Goal: Task Accomplishment & Management: Use online tool/utility

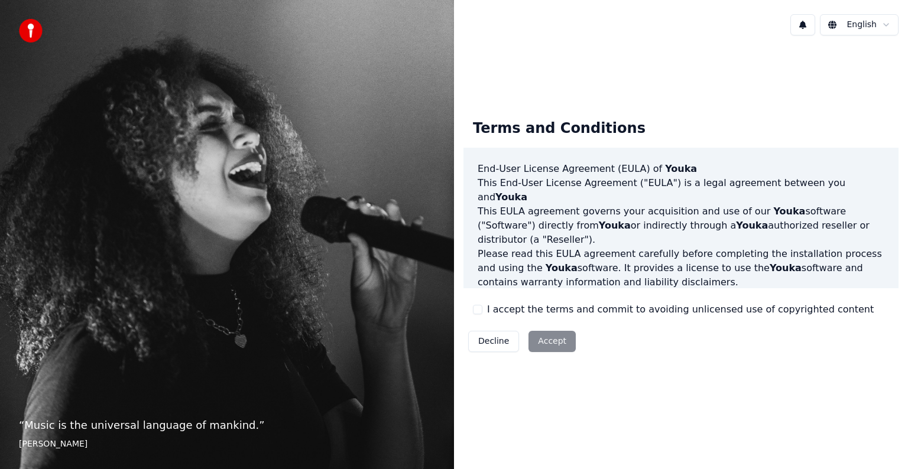
click at [556, 341] on div "Decline Accept" at bounding box center [521, 341] width 117 height 31
click at [549, 342] on div "Decline Accept" at bounding box center [521, 341] width 117 height 31
click at [477, 310] on button "I accept the terms and commit to avoiding unlicensed use of copyrighted content" at bounding box center [477, 309] width 9 height 9
click at [544, 351] on button "Accept" at bounding box center [552, 341] width 47 height 21
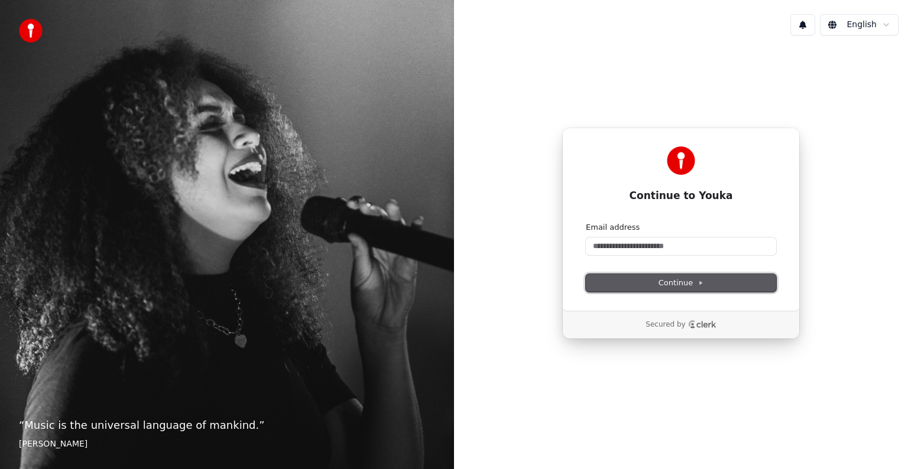
click at [685, 284] on span "Continue" at bounding box center [681, 283] width 45 height 11
click at [674, 244] on input "Email address" at bounding box center [681, 247] width 190 height 18
type input "**********"
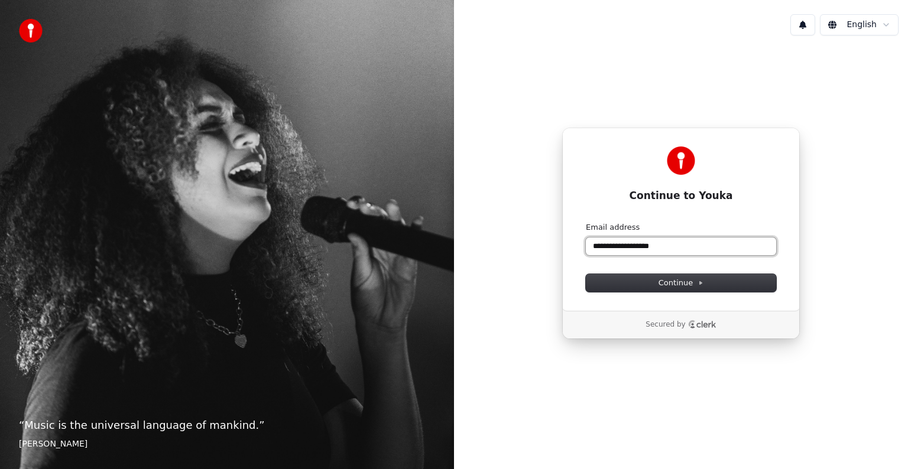
click at [677, 248] on input "**********" at bounding box center [681, 247] width 190 height 18
click at [680, 246] on input "**********" at bounding box center [681, 247] width 190 height 18
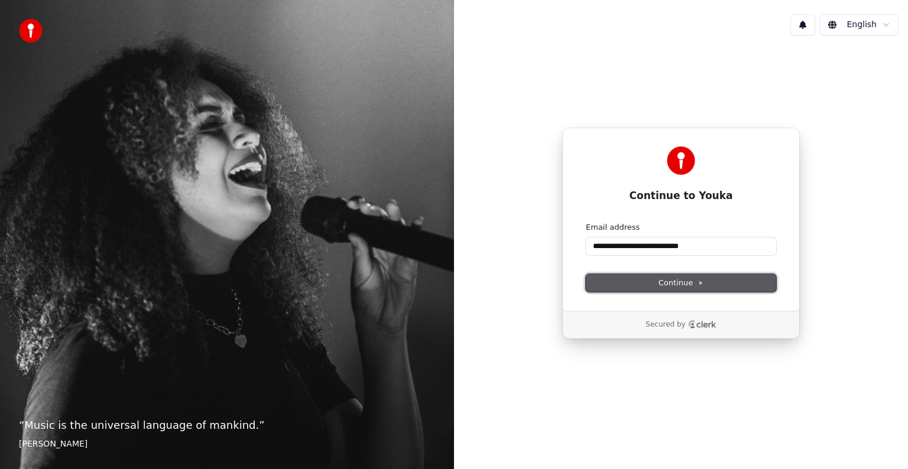
click at [684, 282] on span "Continue" at bounding box center [681, 283] width 45 height 11
type input "**********"
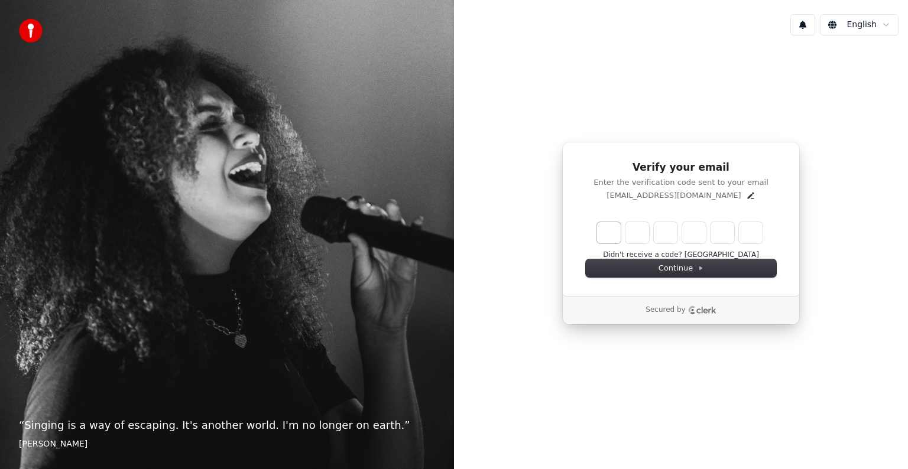
click at [608, 228] on input "Enter verification code. Digit 1" at bounding box center [609, 232] width 24 height 21
click at [605, 229] on input "Enter verification code. Digit 1" at bounding box center [609, 232] width 24 height 21
type input "*"
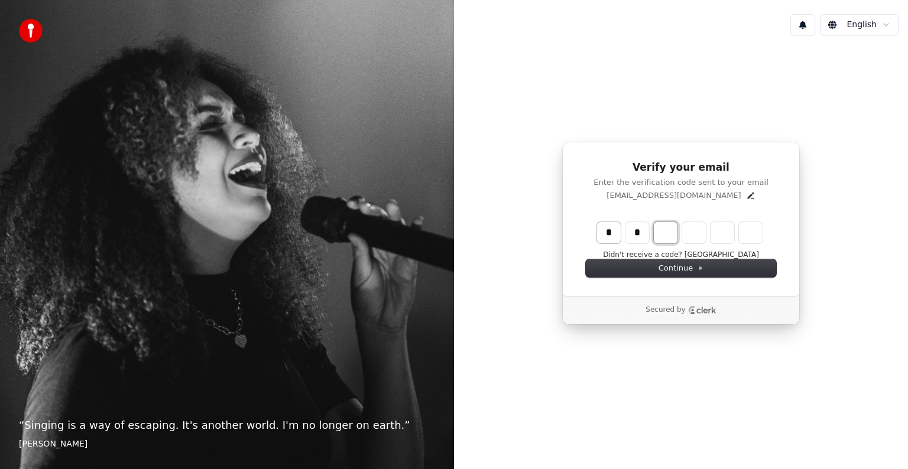
type input "**"
type input "*"
type input "***"
type input "*"
type input "****"
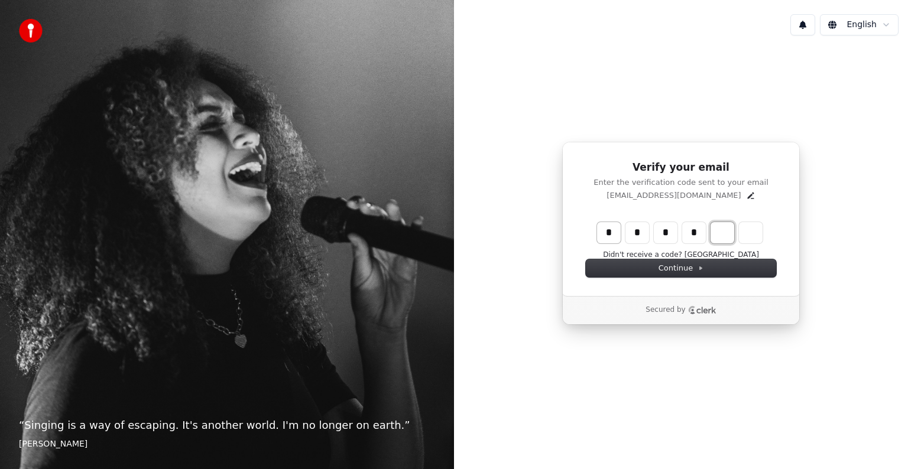
type input "*"
type input "******"
type input "*"
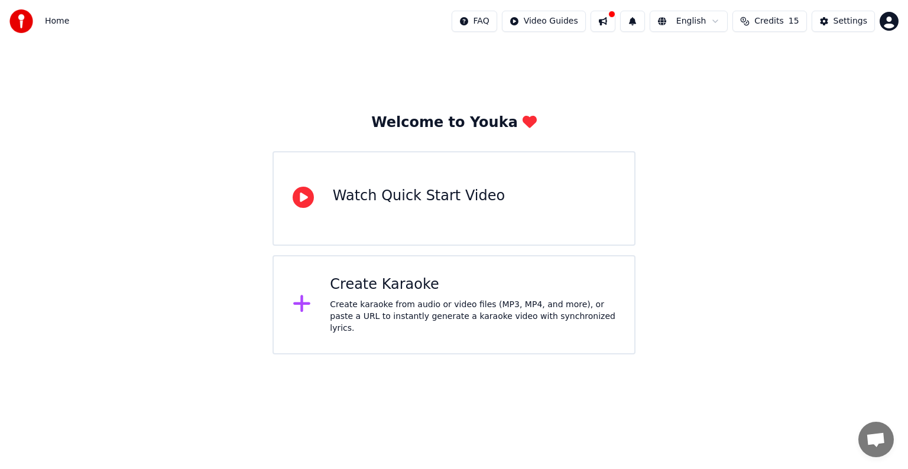
click at [398, 293] on div "Create Karaoke" at bounding box center [473, 284] width 286 height 19
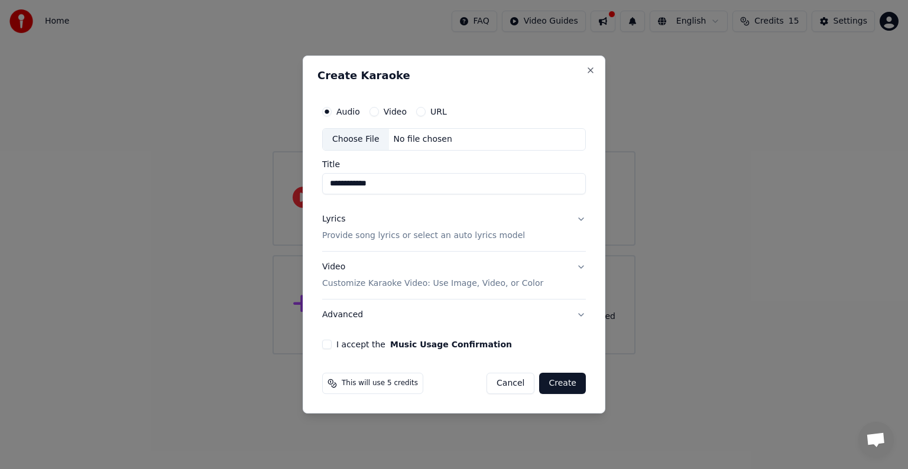
type input "**********"
click at [579, 218] on button "Lyrics Provide song lyrics or select an auto lyrics model" at bounding box center [454, 227] width 264 height 47
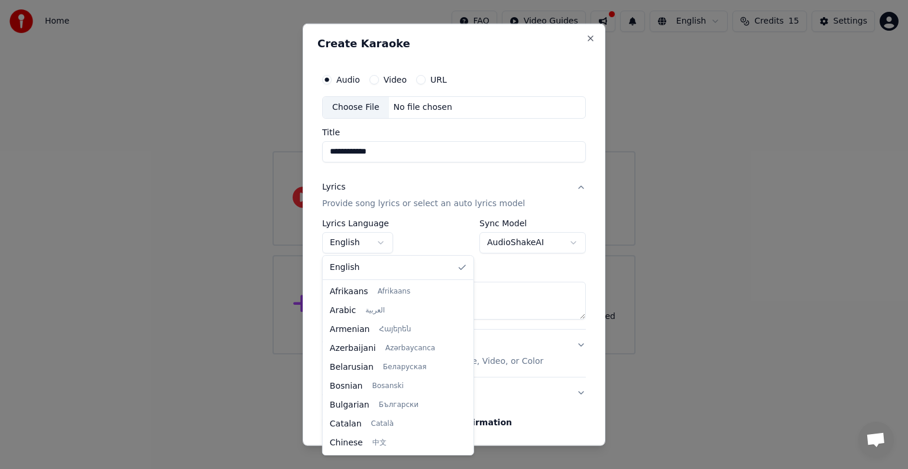
click at [378, 240] on body "**********" at bounding box center [454, 177] width 908 height 355
click at [465, 430] on div at bounding box center [468, 368] width 6 height 170
click at [466, 430] on div at bounding box center [468, 430] width 4 height 27
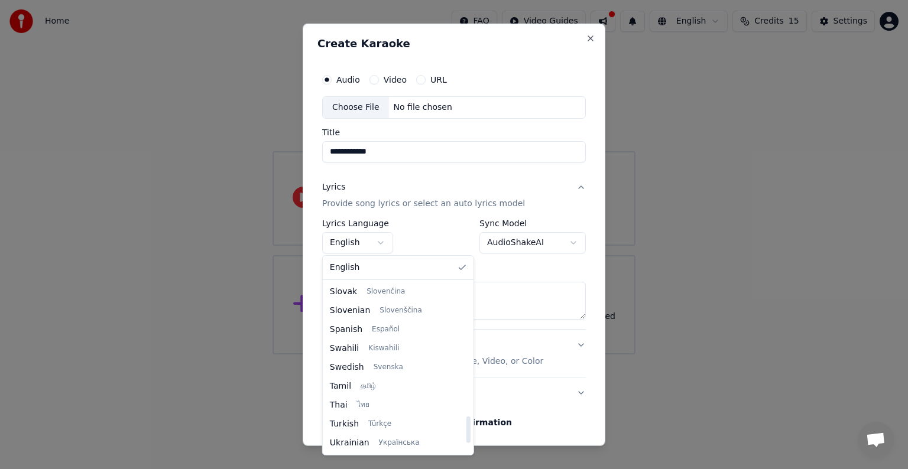
click at [466, 430] on div at bounding box center [468, 430] width 4 height 27
select select "**"
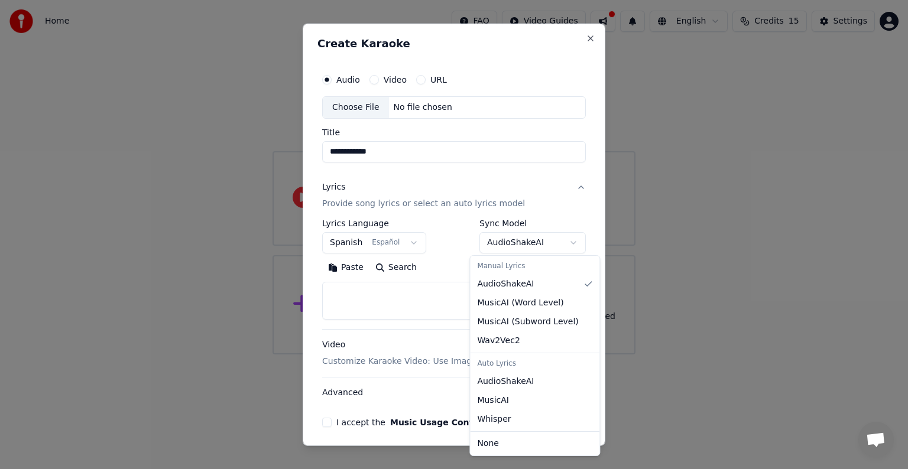
click at [562, 244] on body "**********" at bounding box center [454, 177] width 908 height 355
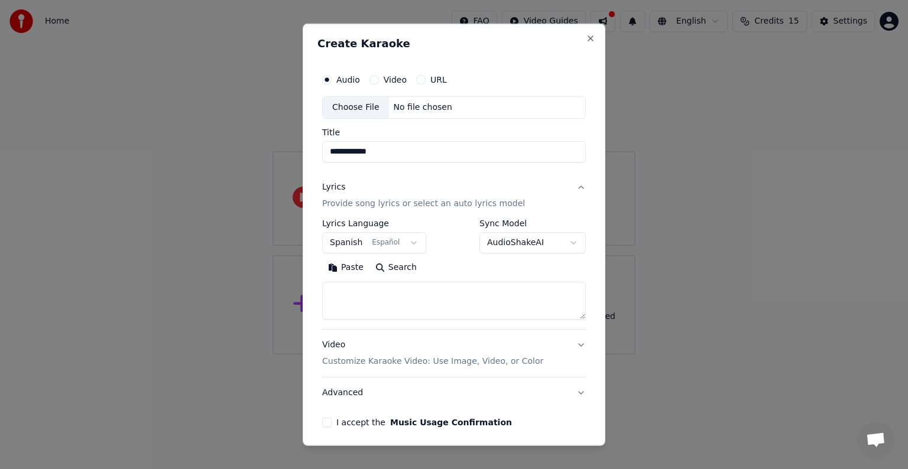
click at [673, 334] on div at bounding box center [454, 234] width 908 height 469
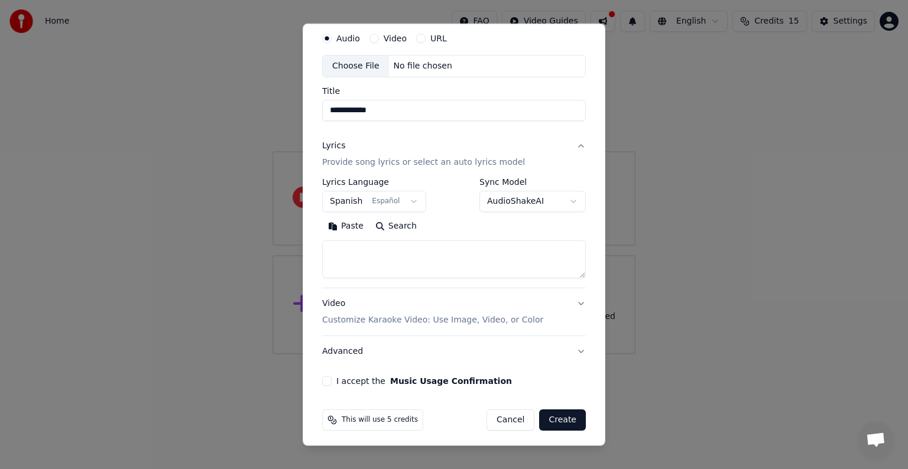
scroll to position [45, 0]
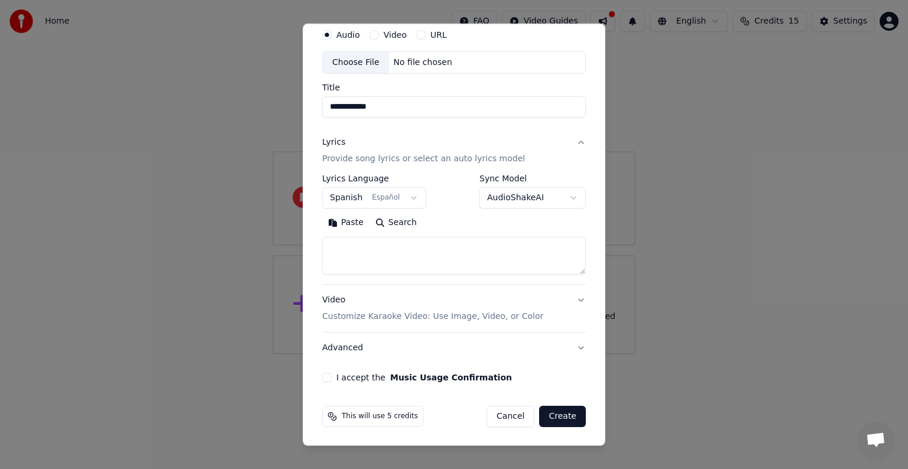
click at [374, 67] on div "Choose File" at bounding box center [356, 62] width 66 height 21
click at [395, 110] on input "**********" at bounding box center [454, 106] width 264 height 21
click at [570, 303] on button "Video Customize Karaoke Video: Use Image, Video, or Color" at bounding box center [454, 308] width 264 height 47
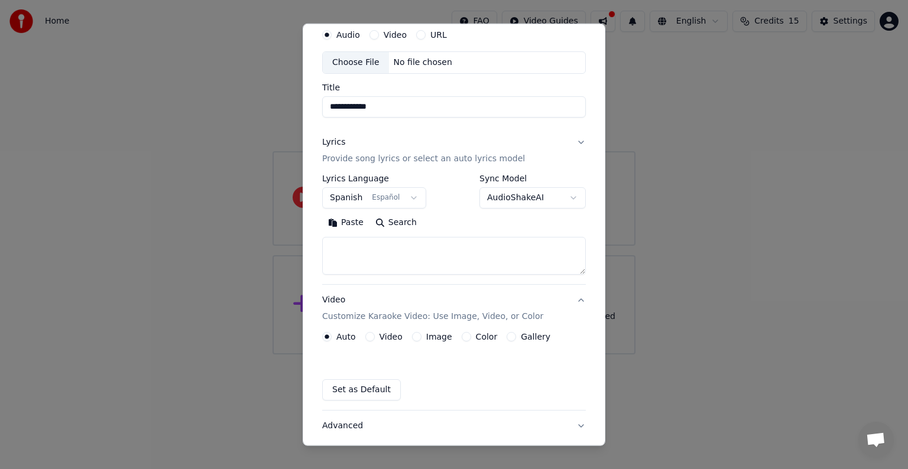
scroll to position [13, 0]
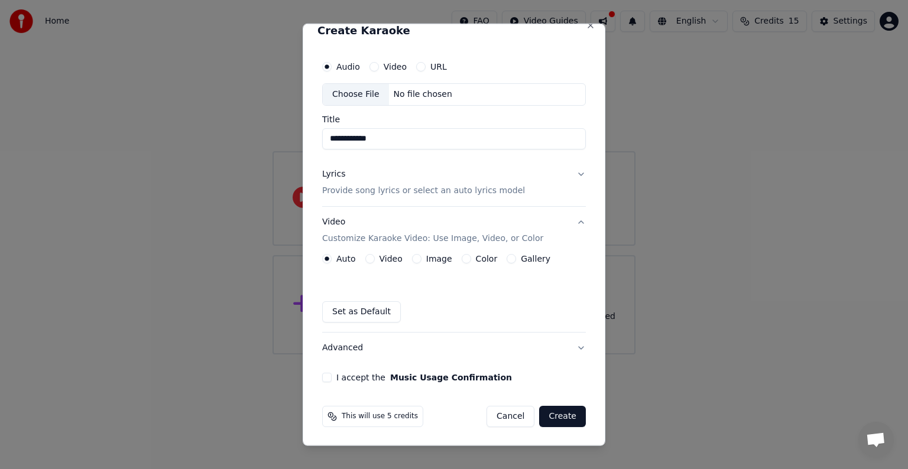
click at [370, 257] on button "Video" at bounding box center [369, 258] width 9 height 9
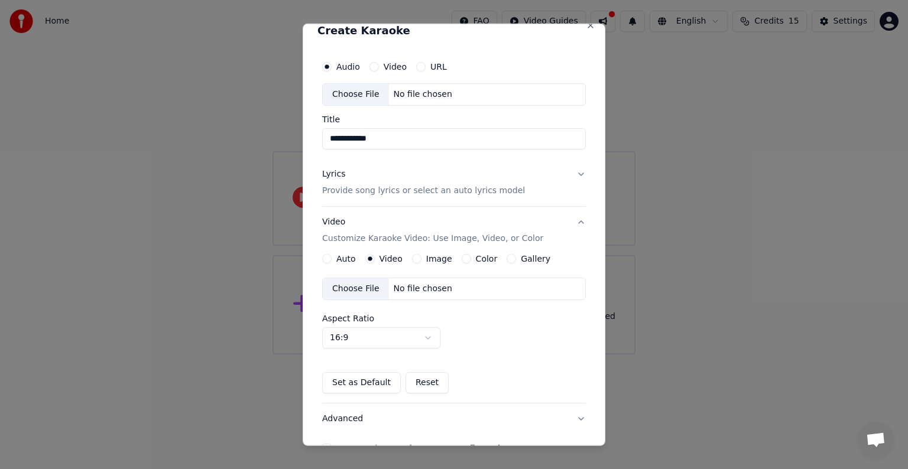
click at [416, 258] on button "Image" at bounding box center [416, 258] width 9 height 9
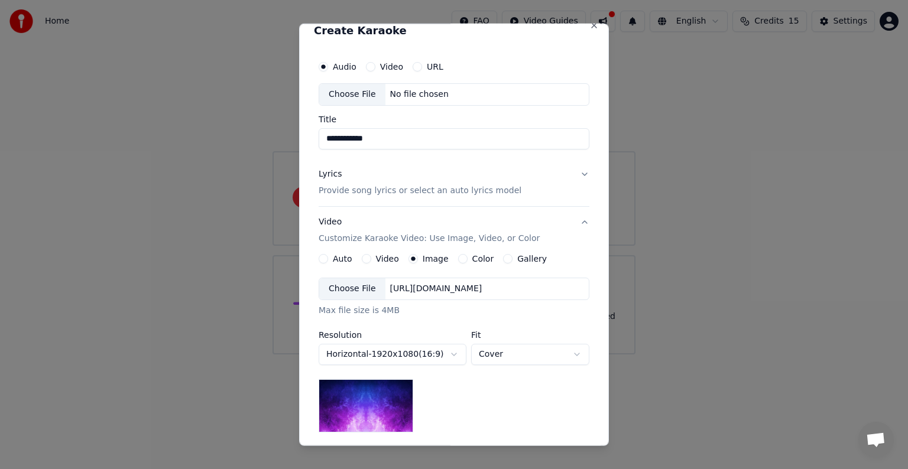
click at [458, 260] on button "Color" at bounding box center [462, 258] width 9 height 9
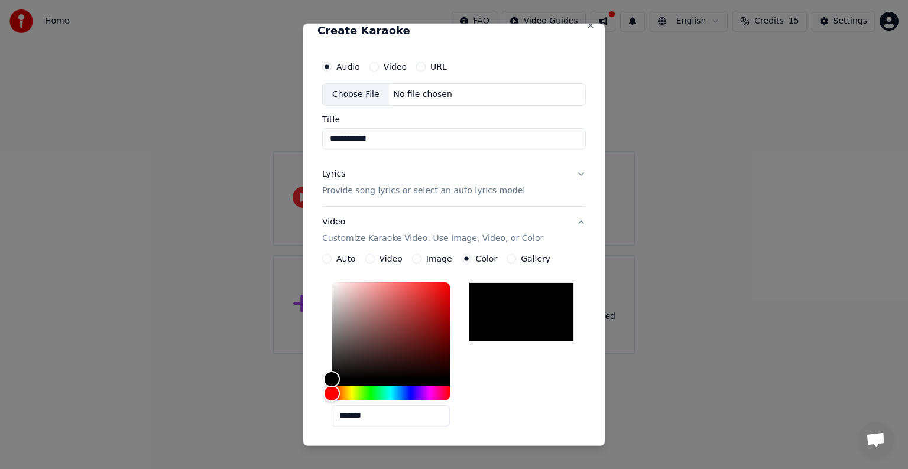
click at [506, 300] on div at bounding box center [521, 312] width 105 height 59
click at [507, 256] on button "Gallery" at bounding box center [511, 258] width 9 height 9
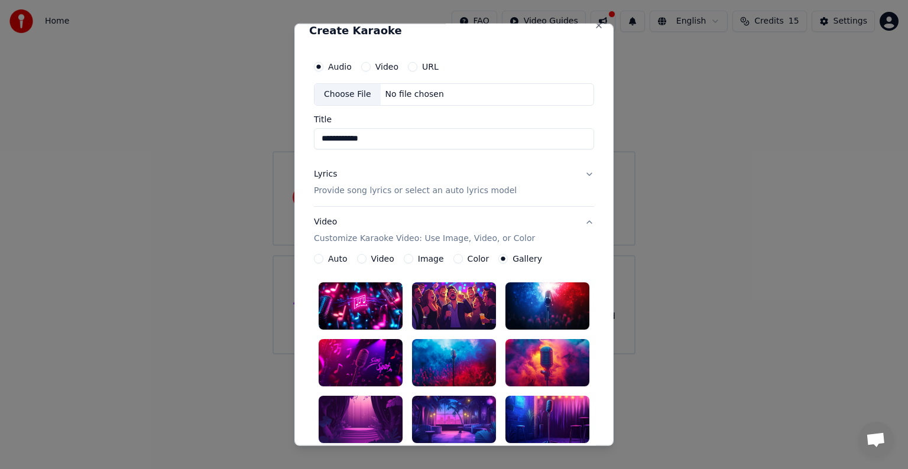
click at [501, 258] on circle "button" at bounding box center [503, 259] width 4 height 4
click at [453, 257] on button "Color" at bounding box center [457, 258] width 9 height 9
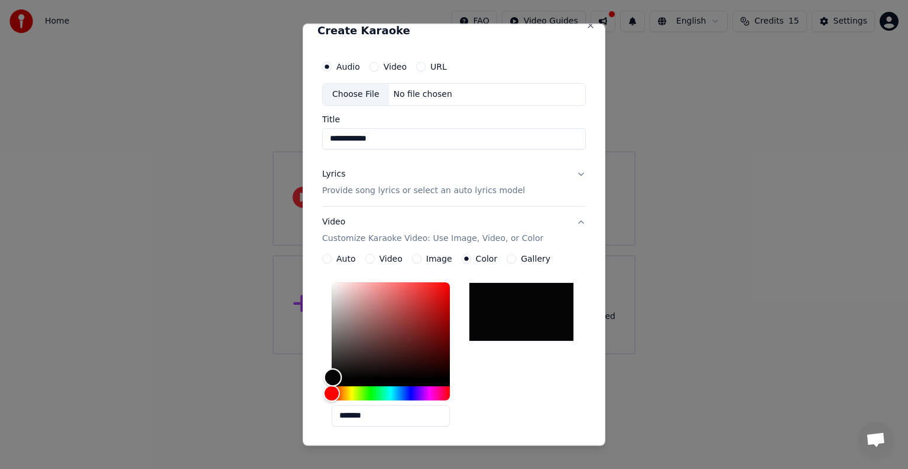
click at [333, 377] on div "Color" at bounding box center [333, 377] width 18 height 18
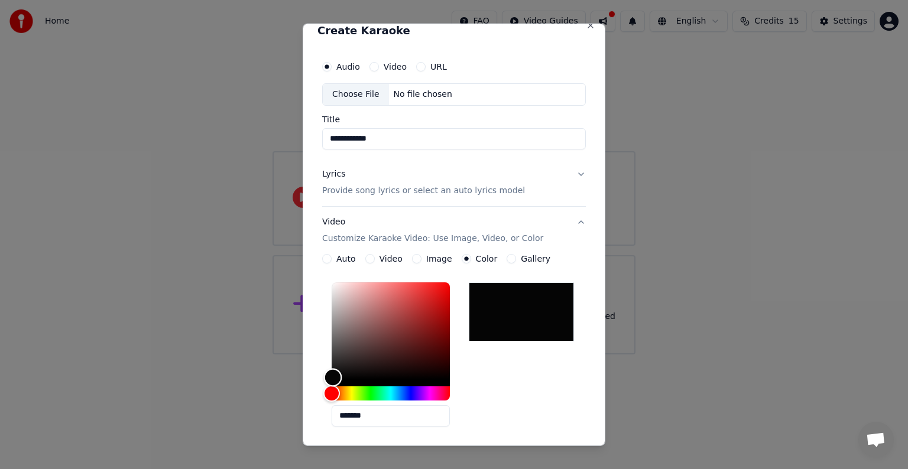
click at [333, 377] on div "Color" at bounding box center [333, 377] width 18 height 18
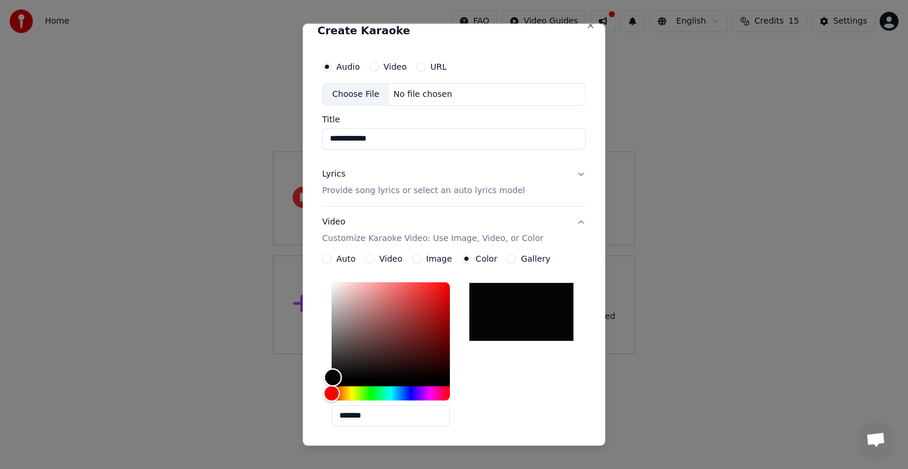
click at [333, 377] on div "Color" at bounding box center [333, 377] width 18 height 18
click at [333, 377] on div "Color" at bounding box center [333, 378] width 18 height 18
click at [333, 377] on div "Color" at bounding box center [334, 377] width 18 height 18
click at [335, 376] on div "Color" at bounding box center [335, 377] width 18 height 18
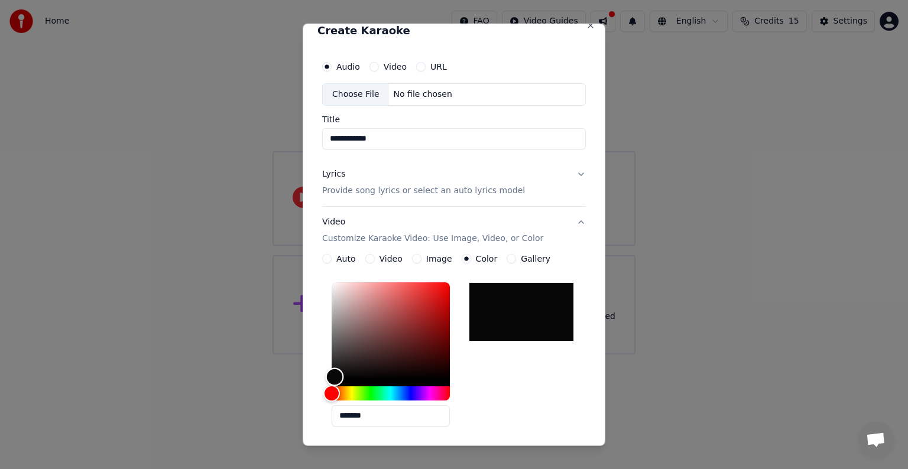
type input "*******"
click at [336, 377] on div "Color" at bounding box center [335, 377] width 18 height 18
click at [336, 377] on div "Color" at bounding box center [336, 377] width 18 height 18
click at [512, 323] on div at bounding box center [521, 312] width 105 height 59
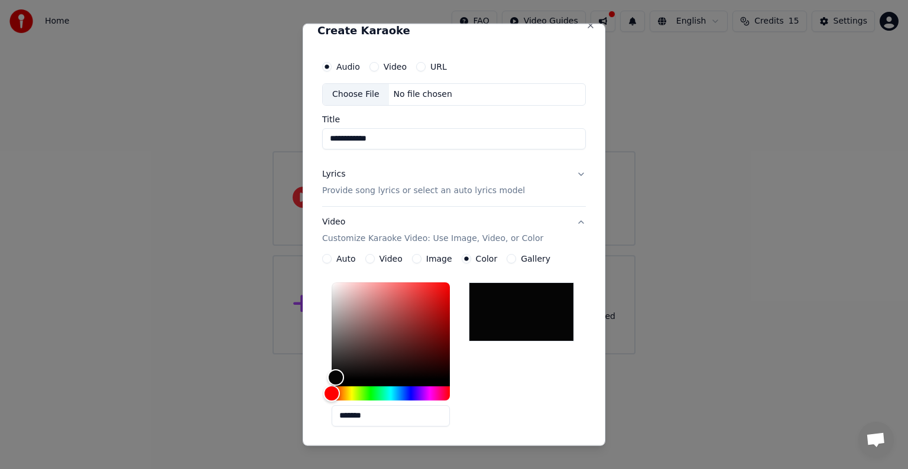
click at [512, 323] on div at bounding box center [521, 312] width 105 height 59
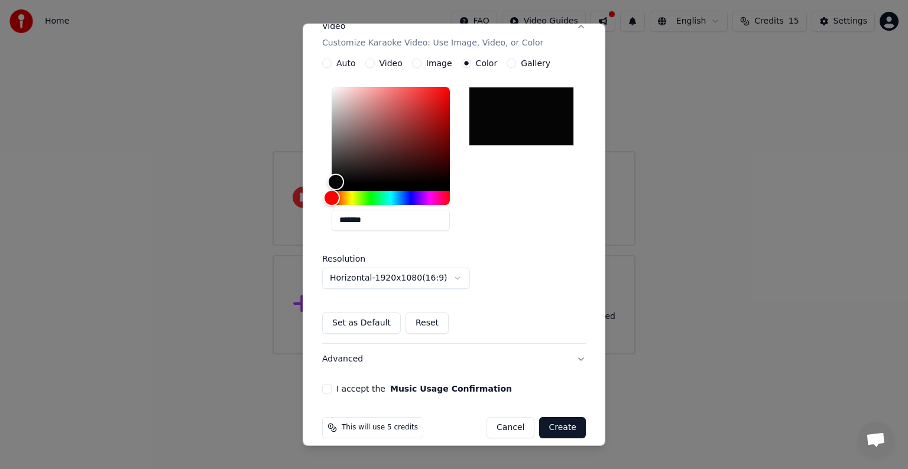
scroll to position [220, 0]
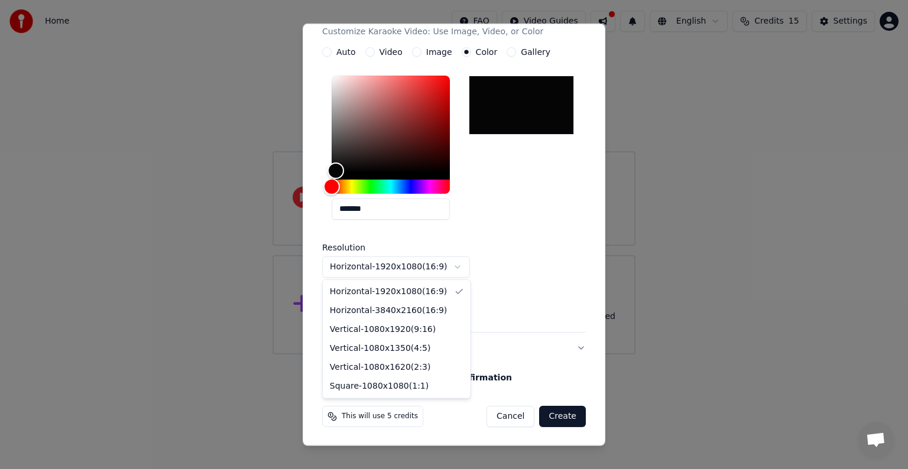
click at [454, 265] on body "**********" at bounding box center [454, 177] width 908 height 355
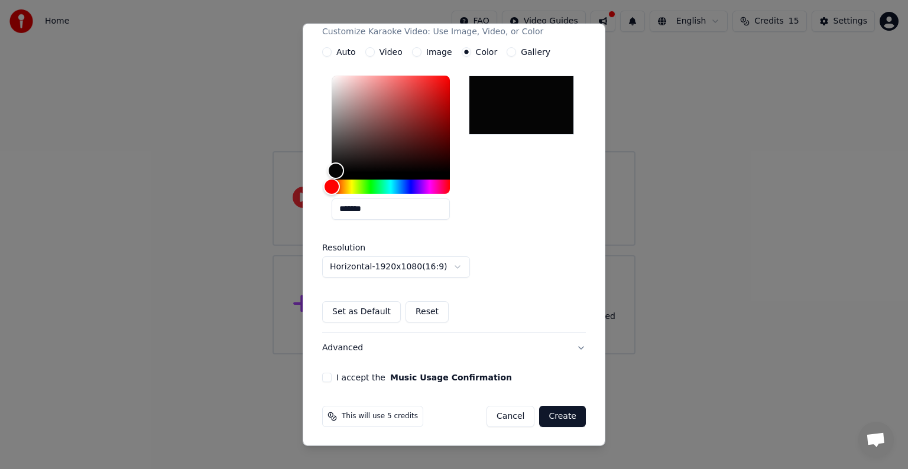
click at [550, 294] on body "**********" at bounding box center [454, 177] width 908 height 355
click at [326, 377] on button "I accept the Music Usage Confirmation" at bounding box center [326, 377] width 9 height 9
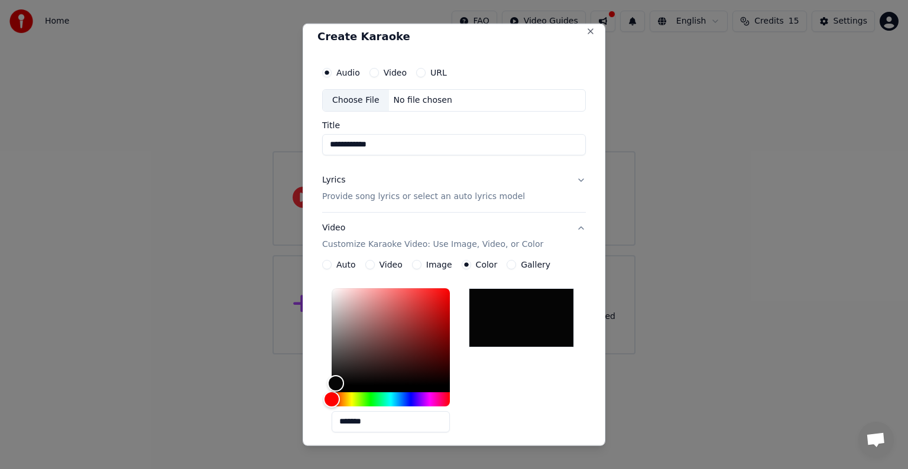
scroll to position [0, 0]
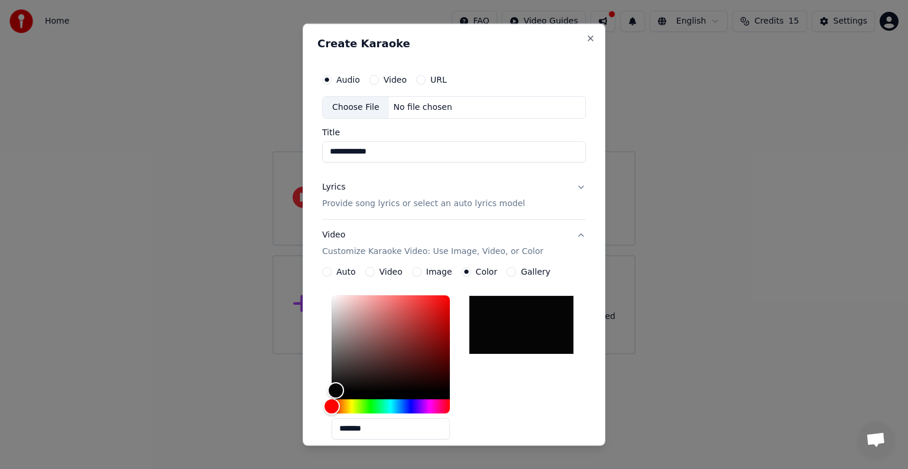
click at [569, 186] on button "Lyrics Provide song lyrics or select an auto lyrics model" at bounding box center [454, 195] width 264 height 47
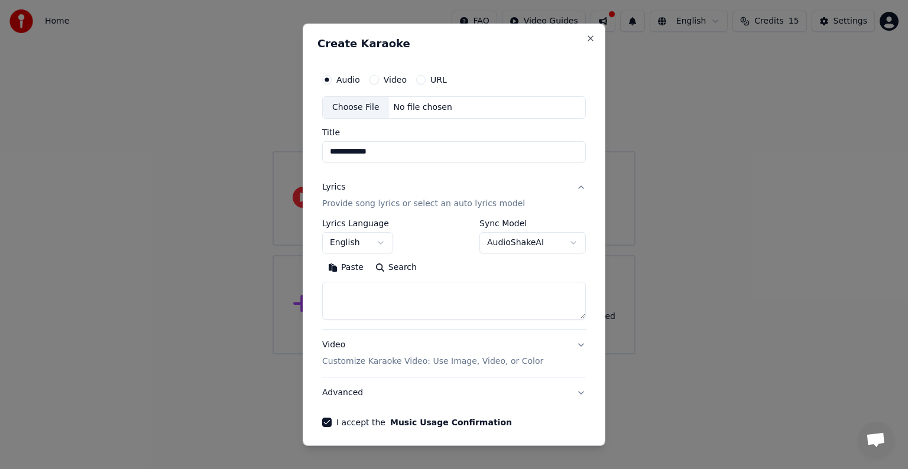
click at [376, 267] on button "Search" at bounding box center [395, 267] width 53 height 19
click at [378, 156] on input "**********" at bounding box center [454, 151] width 264 height 21
type input "*"
type input "**********"
click at [568, 181] on button "Lyrics Provide song lyrics or select an auto lyrics model" at bounding box center [454, 195] width 264 height 47
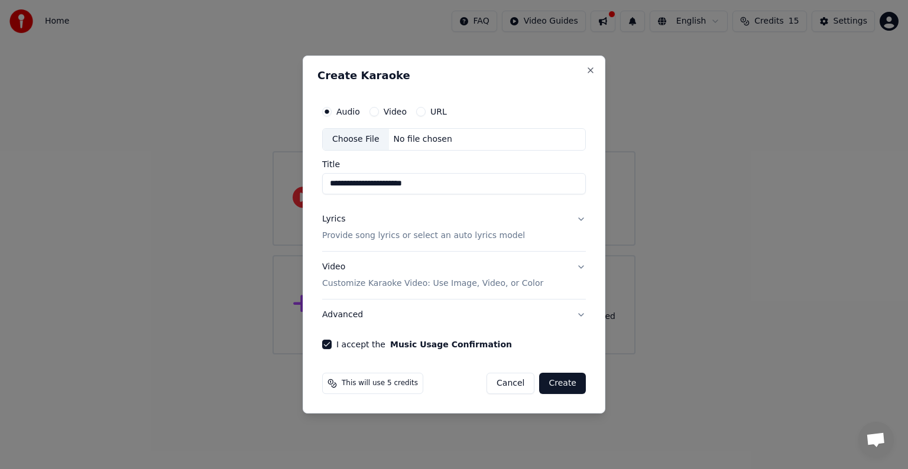
click at [583, 262] on button "Video Customize Karaoke Video: Use Image, Video, or Color" at bounding box center [454, 275] width 264 height 47
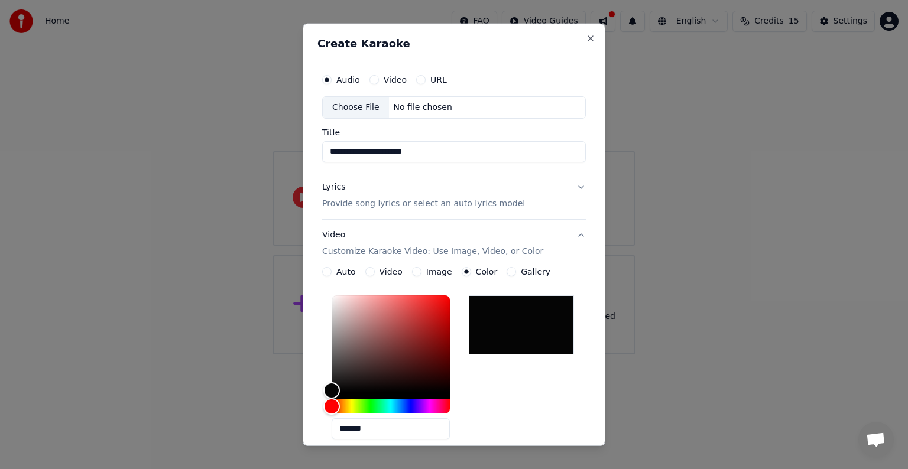
click at [499, 322] on div at bounding box center [521, 325] width 105 height 59
click at [570, 233] on button "Video Customize Karaoke Video: Use Image, Video, or Color" at bounding box center [454, 243] width 264 height 47
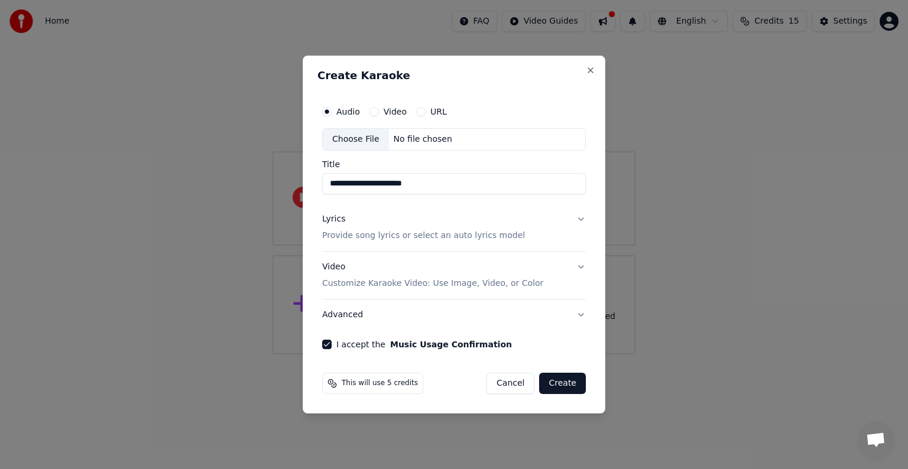
click at [579, 317] on button "Advanced" at bounding box center [454, 315] width 264 height 31
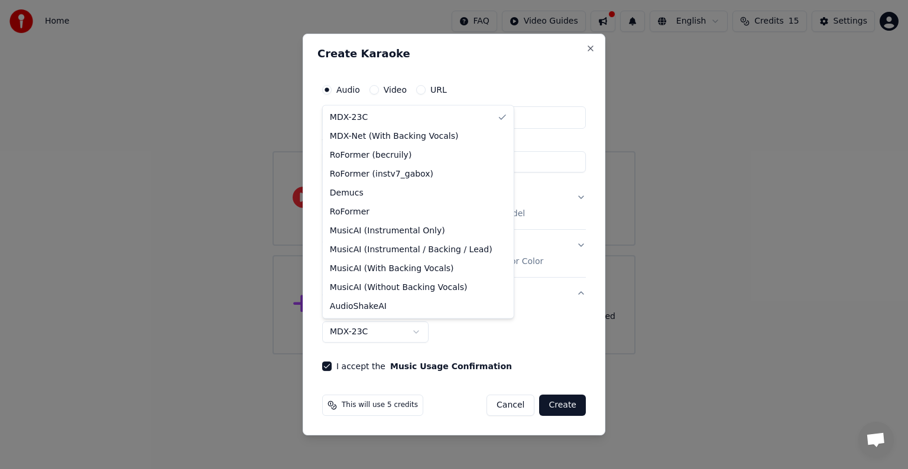
click at [415, 329] on body "**********" at bounding box center [454, 177] width 908 height 355
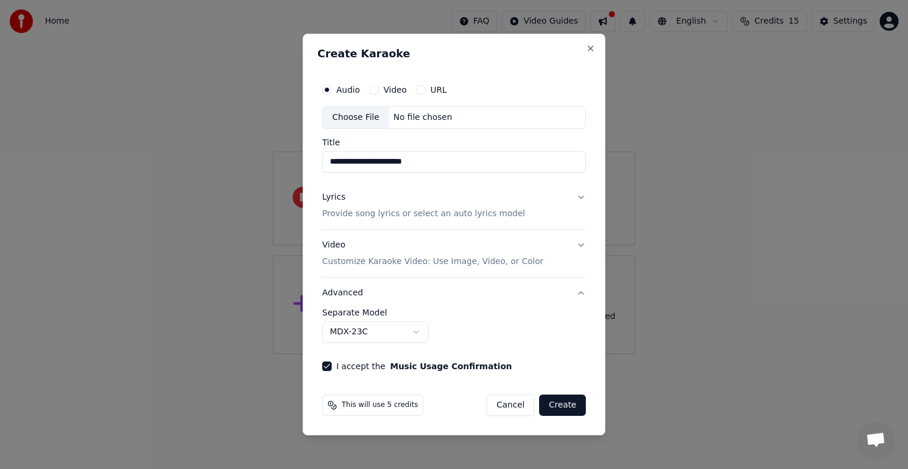
click at [776, 215] on div at bounding box center [454, 234] width 908 height 469
click at [374, 89] on button "Video" at bounding box center [373, 89] width 9 height 9
click at [367, 122] on div "Choose File" at bounding box center [356, 117] width 66 height 21
click at [409, 157] on input "Title" at bounding box center [454, 161] width 264 height 21
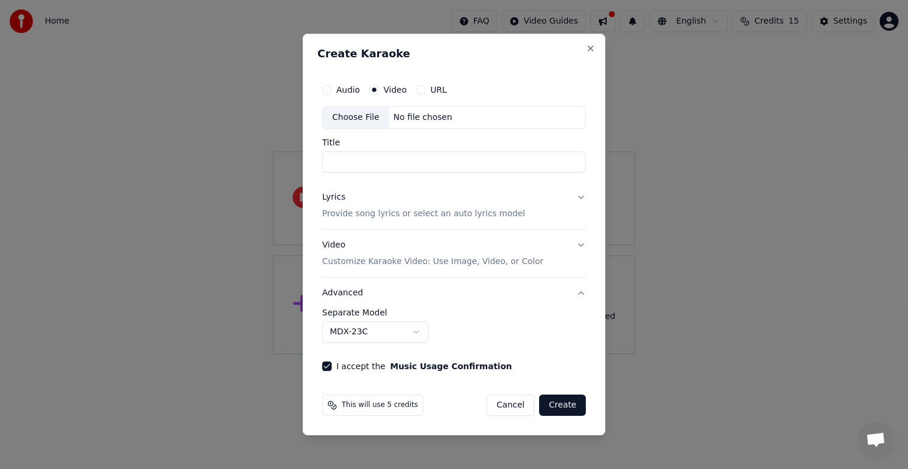
click at [530, 156] on input "Title" at bounding box center [454, 161] width 264 height 21
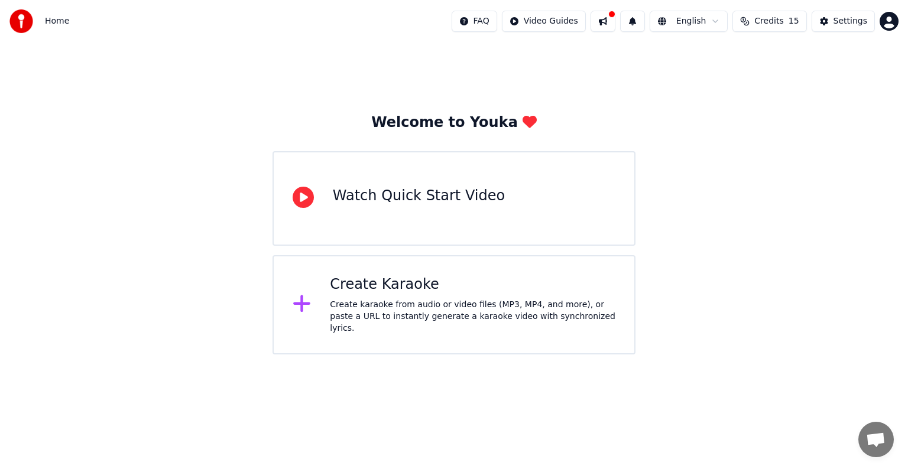
click at [461, 311] on div "Create karaoke from audio or video files (MP3, MP4, and more), or paste a URL t…" at bounding box center [473, 316] width 286 height 35
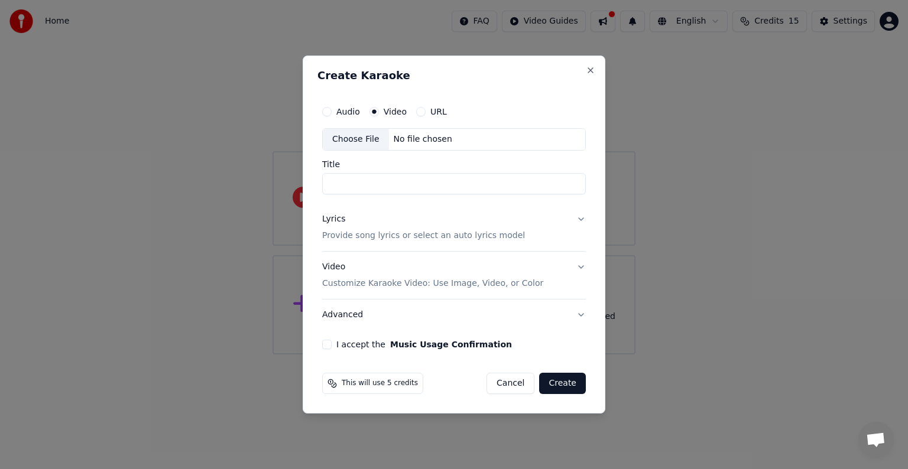
click at [418, 111] on button "URL" at bounding box center [420, 111] width 9 height 9
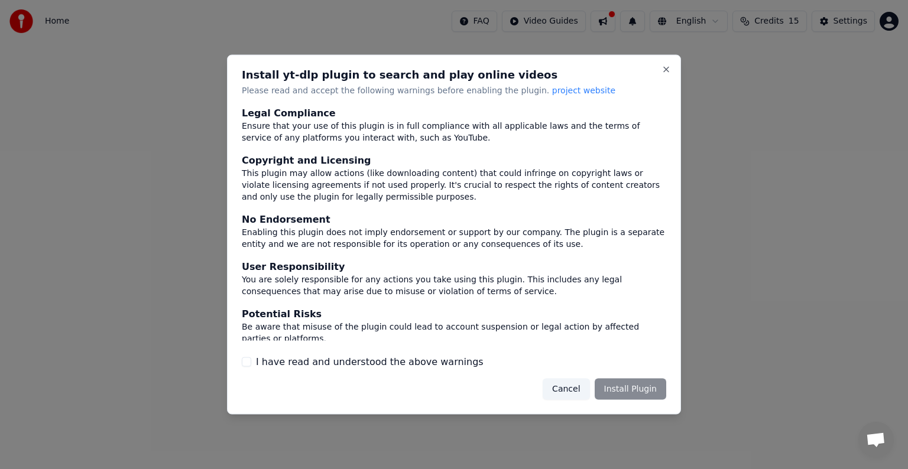
click at [613, 391] on div "Cancel Install Plugin" at bounding box center [605, 388] width 124 height 21
click at [248, 364] on button "I have read and understood the above warnings" at bounding box center [246, 361] width 9 height 9
click at [631, 393] on button "Install Plugin" at bounding box center [631, 388] width 72 height 21
click at [631, 393] on div "Cancel Install Plugin" at bounding box center [598, 388] width 138 height 21
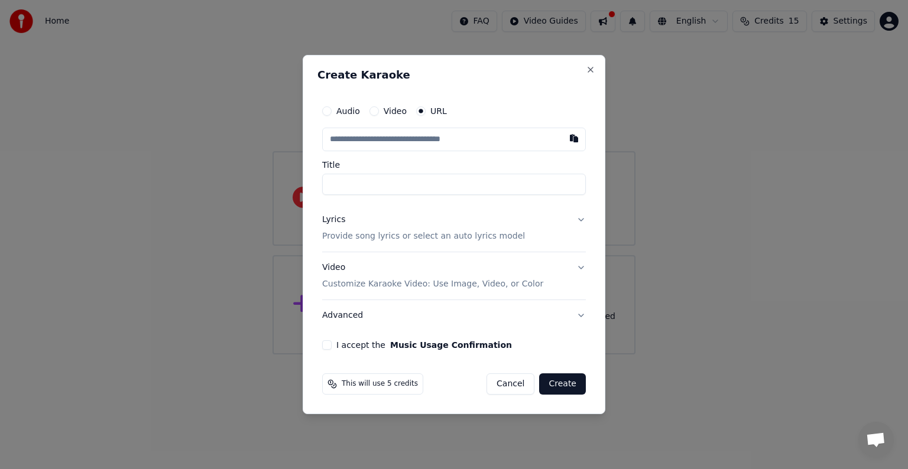
click at [469, 188] on input "Title" at bounding box center [454, 184] width 264 height 21
click at [450, 141] on input "text" at bounding box center [454, 140] width 264 height 24
click at [575, 138] on button "button" at bounding box center [574, 138] width 24 height 21
type input "**********"
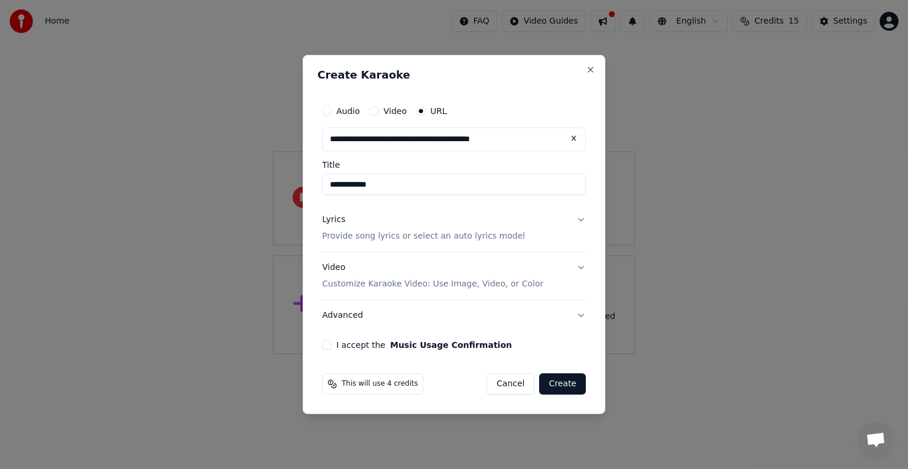
click at [326, 345] on button "I accept the Music Usage Confirmation" at bounding box center [326, 345] width 9 height 9
click at [565, 384] on button "Create" at bounding box center [562, 384] width 47 height 21
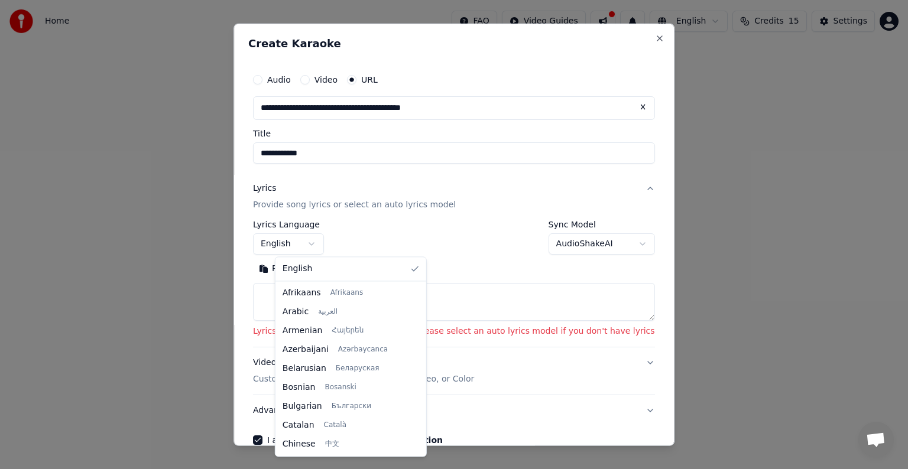
click at [336, 246] on body "**********" at bounding box center [454, 177] width 908 height 355
click at [417, 436] on div at bounding box center [420, 369] width 6 height 170
click at [419, 436] on div at bounding box center [421, 436] width 4 height 27
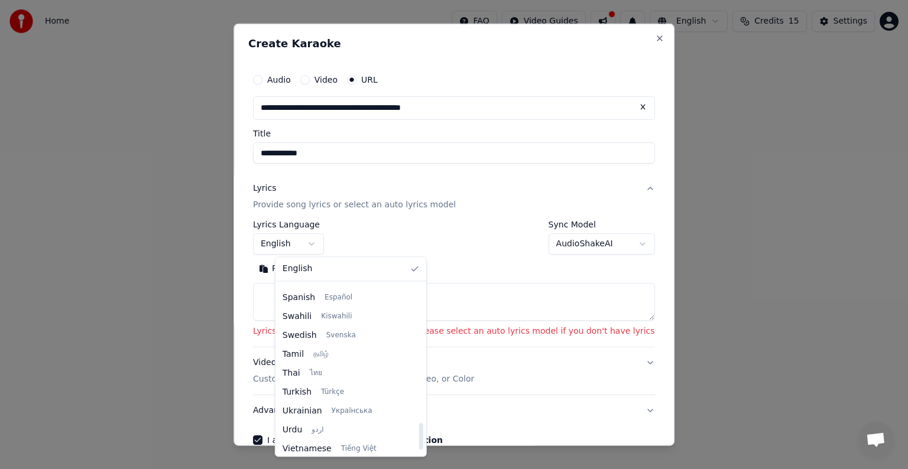
click at [419, 436] on div at bounding box center [421, 436] width 4 height 27
select select "**"
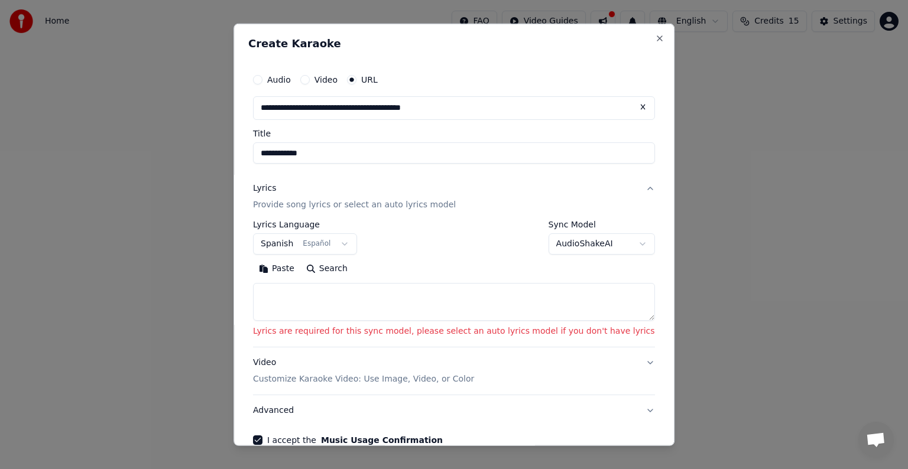
click at [609, 241] on body "**********" at bounding box center [454, 177] width 908 height 355
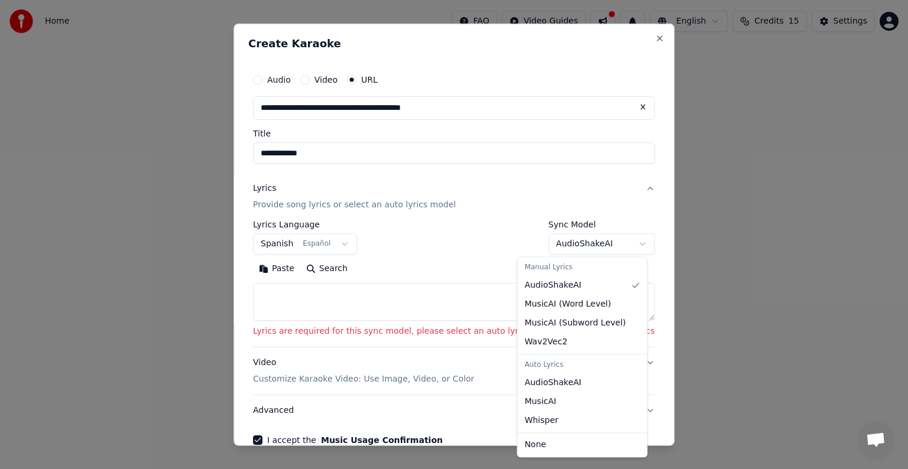
select select "****"
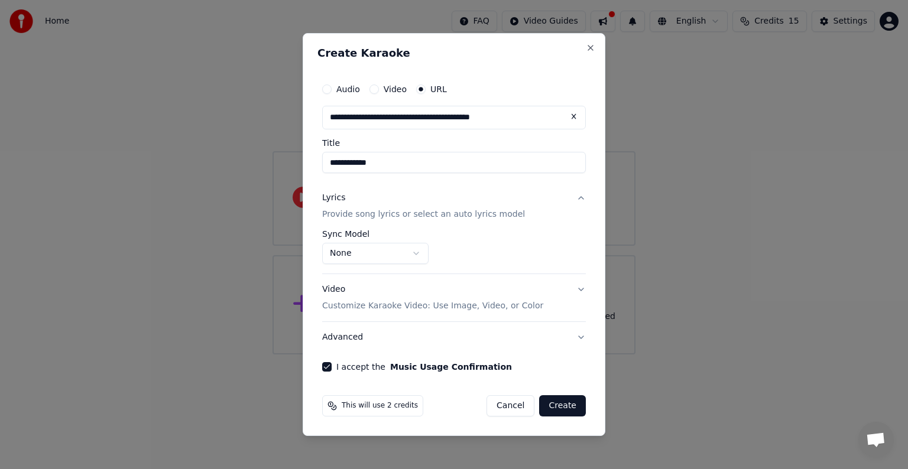
click at [582, 195] on button "Lyrics Provide song lyrics or select an auto lyrics model" at bounding box center [454, 206] width 264 height 47
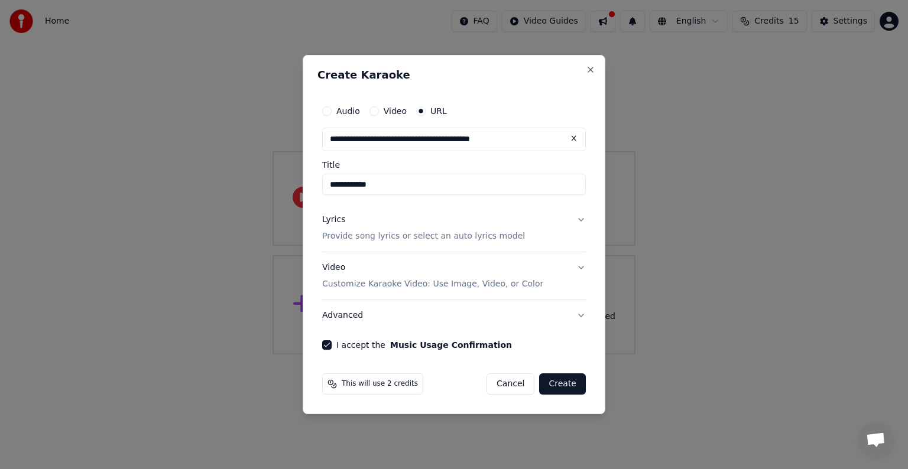
click at [580, 225] on button "Lyrics Provide song lyrics or select an auto lyrics model" at bounding box center [454, 228] width 264 height 47
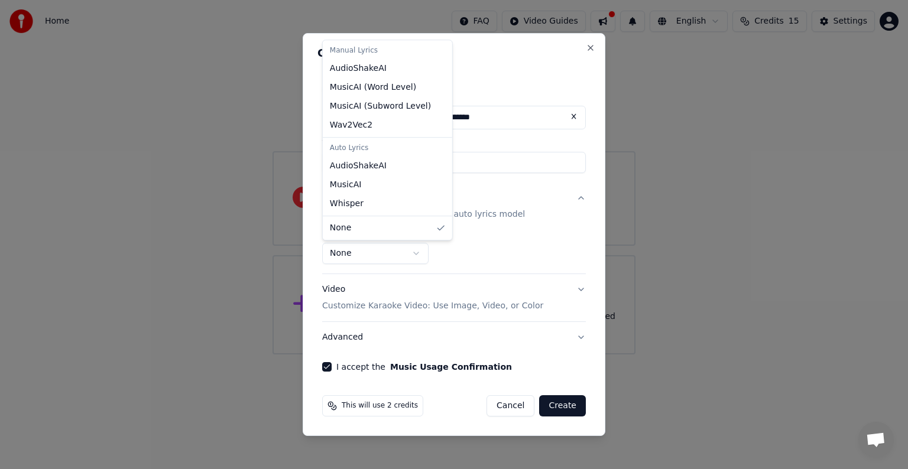
click at [416, 251] on body "**********" at bounding box center [454, 177] width 908 height 355
select select "**********"
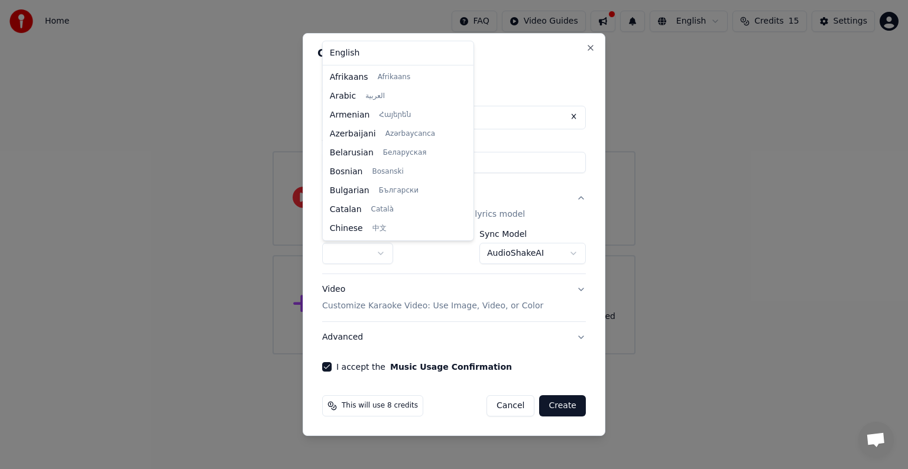
click at [376, 249] on body "**********" at bounding box center [454, 177] width 908 height 355
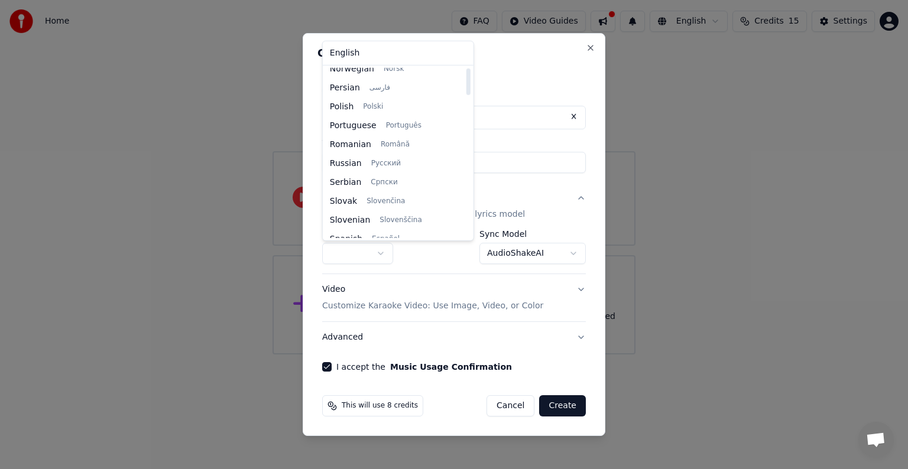
click at [465, 196] on div at bounding box center [468, 153] width 6 height 170
click at [466, 196] on div at bounding box center [468, 196] width 4 height 27
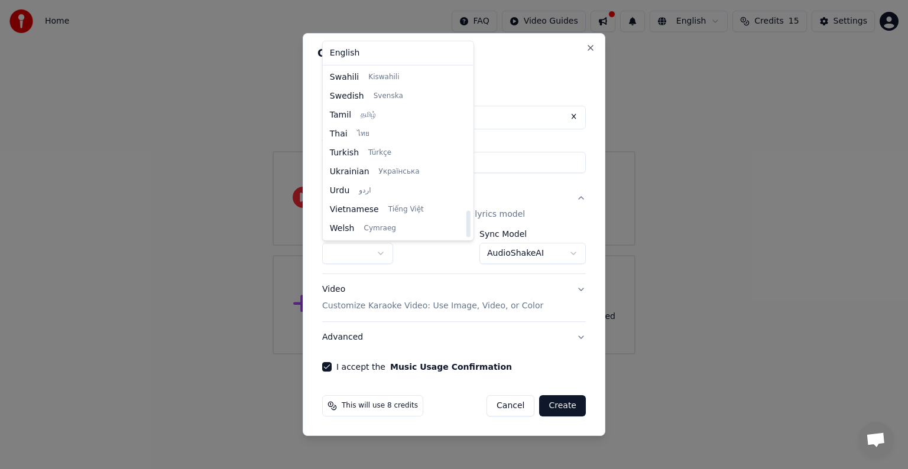
click at [465, 228] on div at bounding box center [468, 153] width 6 height 170
click at [466, 228] on div at bounding box center [468, 224] width 4 height 27
click at [465, 69] on div at bounding box center [468, 153] width 6 height 170
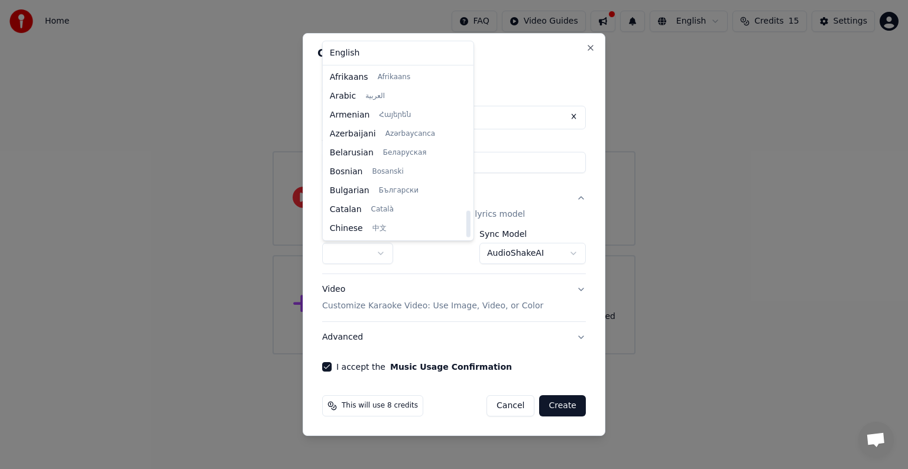
scroll to position [907, 0]
click at [465, 234] on div at bounding box center [468, 153] width 6 height 170
click at [466, 234] on div at bounding box center [468, 224] width 4 height 27
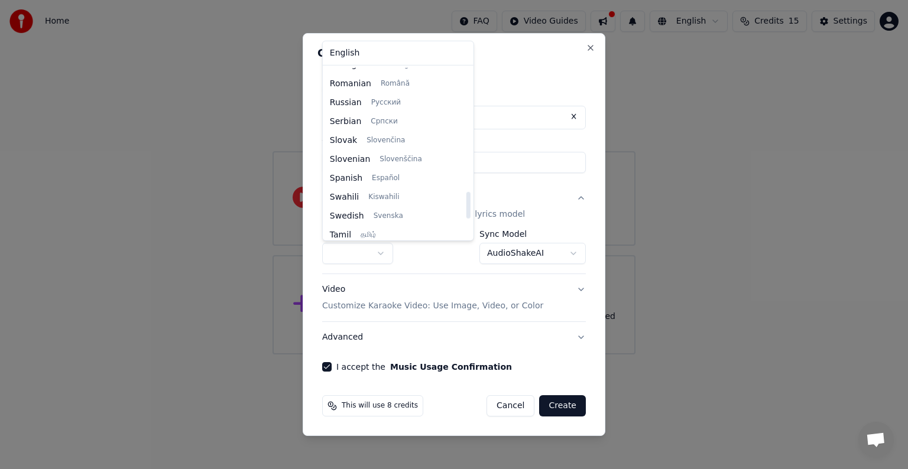
click at [465, 205] on div at bounding box center [468, 153] width 6 height 170
click at [466, 199] on div at bounding box center [468, 205] width 4 height 27
click at [465, 181] on div at bounding box center [468, 153] width 6 height 170
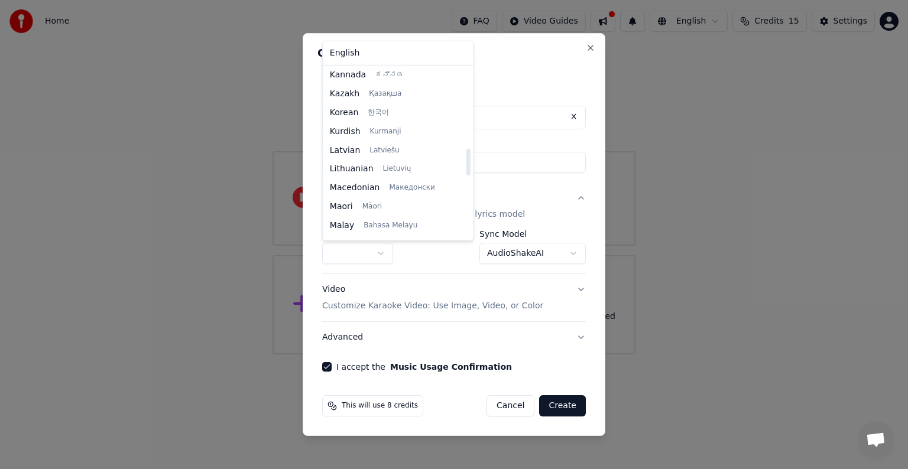
click at [465, 162] on div at bounding box center [468, 153] width 6 height 170
click at [466, 151] on div at bounding box center [468, 162] width 4 height 27
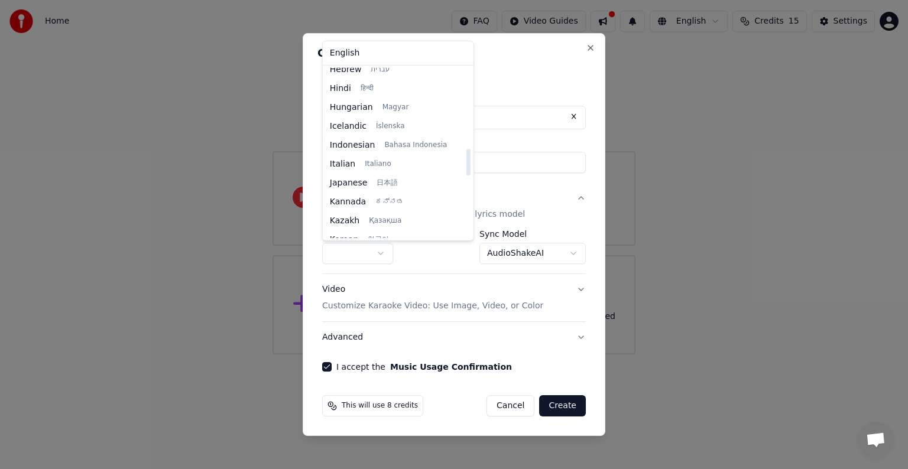
click at [465, 142] on div at bounding box center [468, 153] width 6 height 170
click at [465, 121] on div at bounding box center [468, 153] width 6 height 170
click at [465, 106] on div at bounding box center [468, 153] width 6 height 170
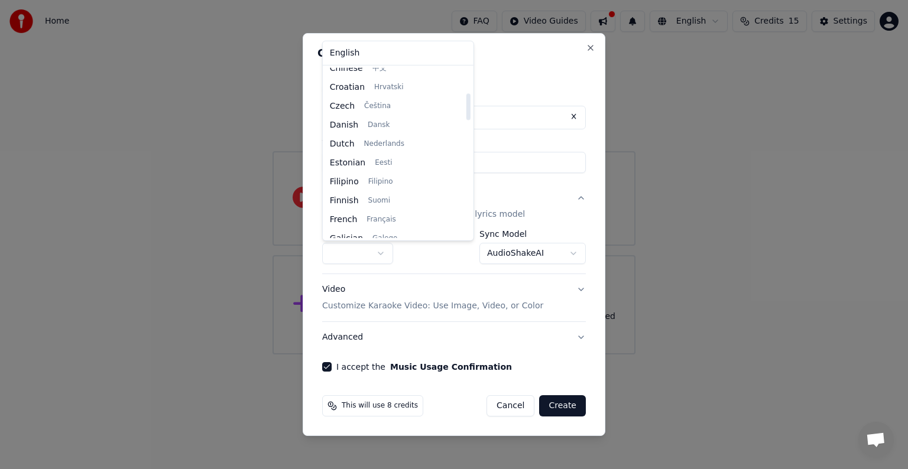
scroll to position [0, 0]
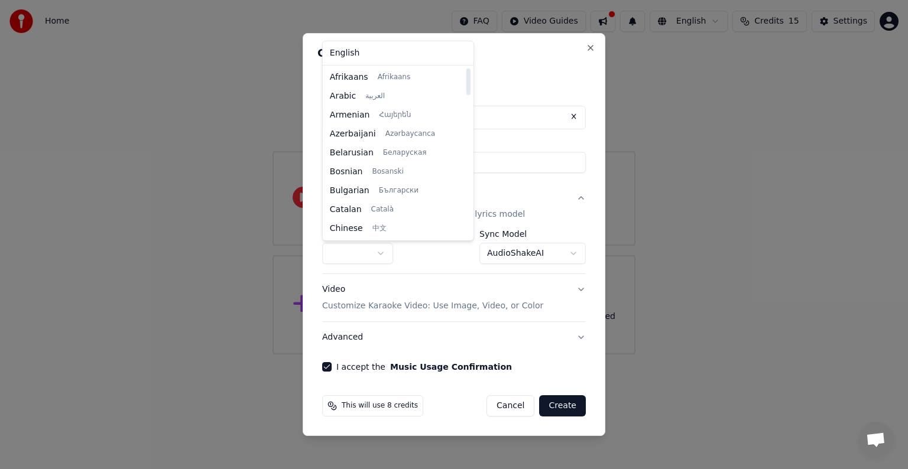
click at [465, 80] on div at bounding box center [468, 153] width 6 height 170
click at [465, 232] on div at bounding box center [468, 153] width 6 height 170
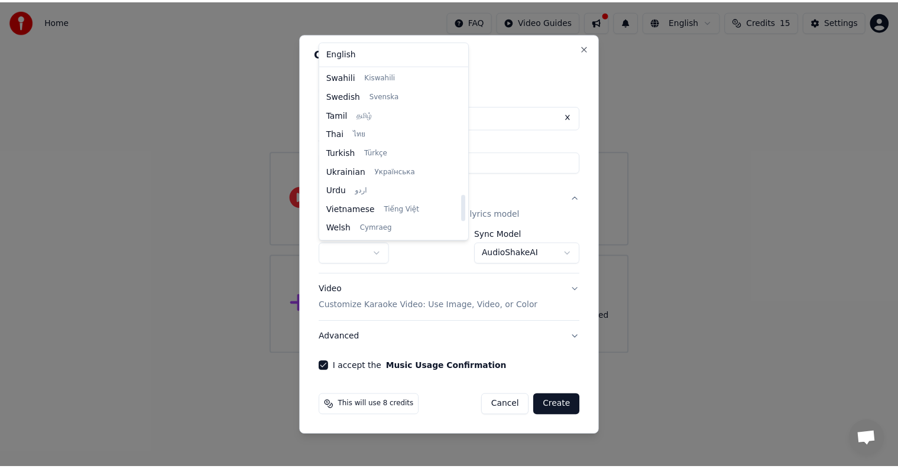
scroll to position [805, 0]
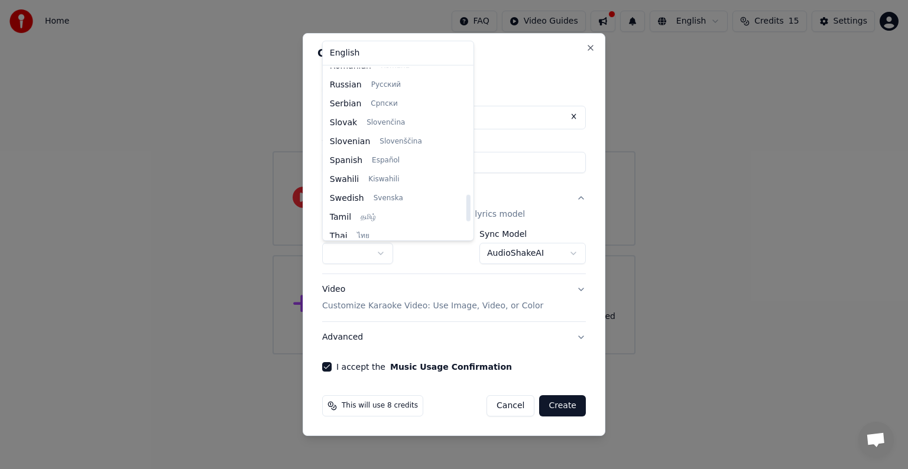
click at [465, 208] on div at bounding box center [468, 153] width 6 height 170
select select "**"
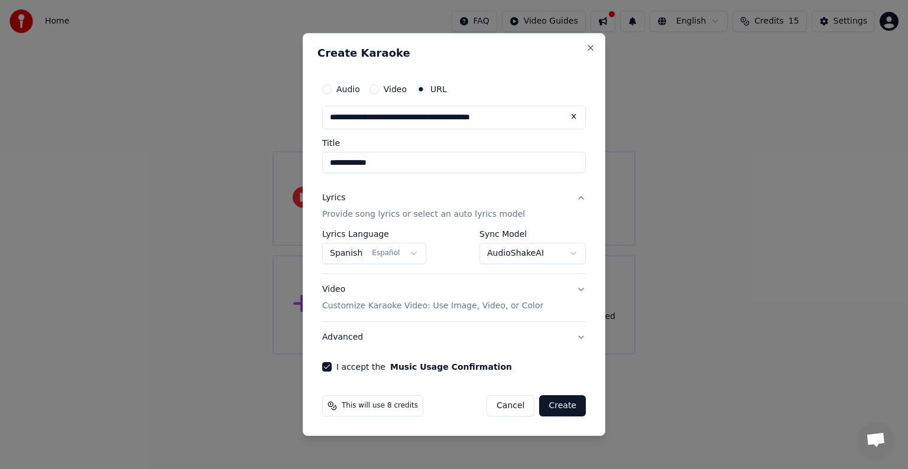
click at [566, 404] on button "Create" at bounding box center [562, 405] width 47 height 21
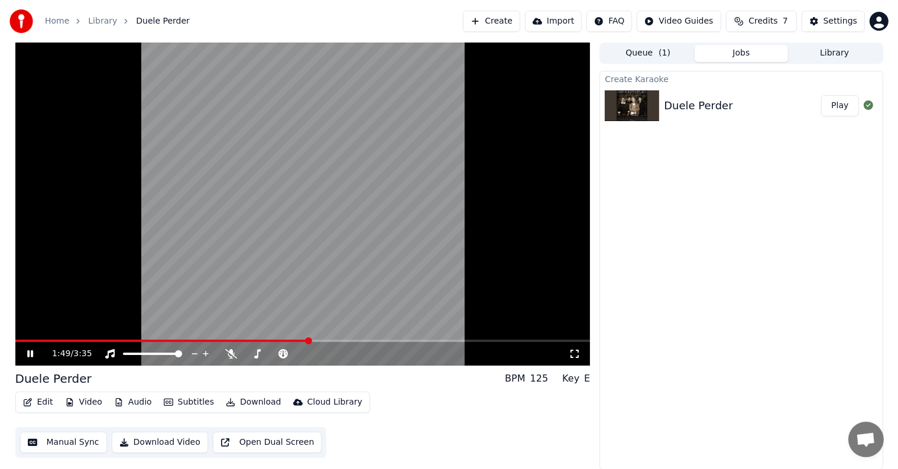
click at [18, 339] on video at bounding box center [302, 204] width 575 height 323
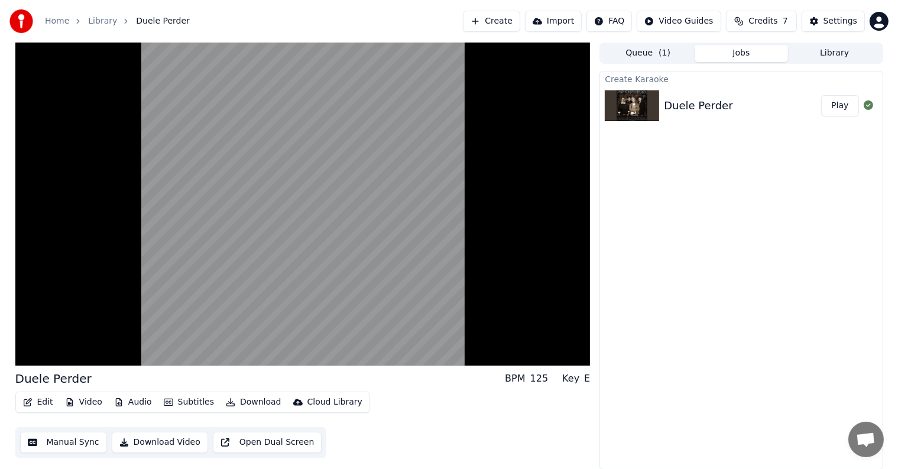
click at [18, 339] on video at bounding box center [302, 204] width 575 height 323
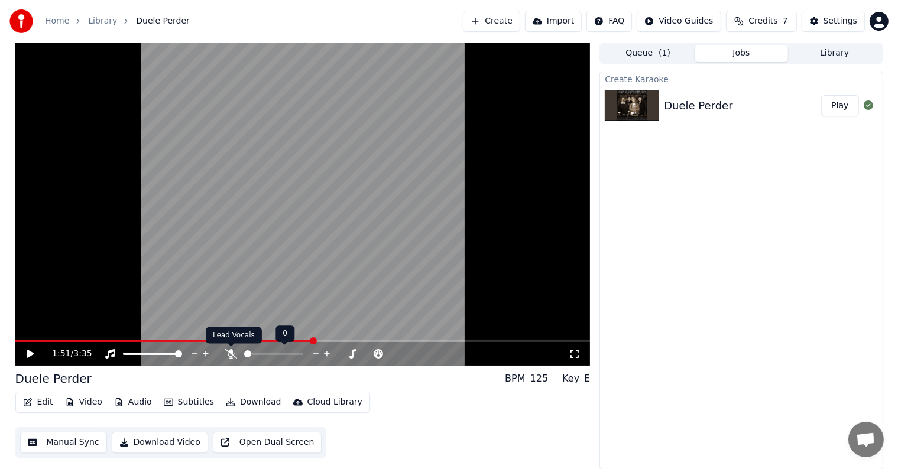
click at [228, 351] on icon at bounding box center [231, 353] width 12 height 9
click at [194, 306] on video at bounding box center [302, 204] width 575 height 323
click at [231, 354] on icon at bounding box center [231, 353] width 7 height 9
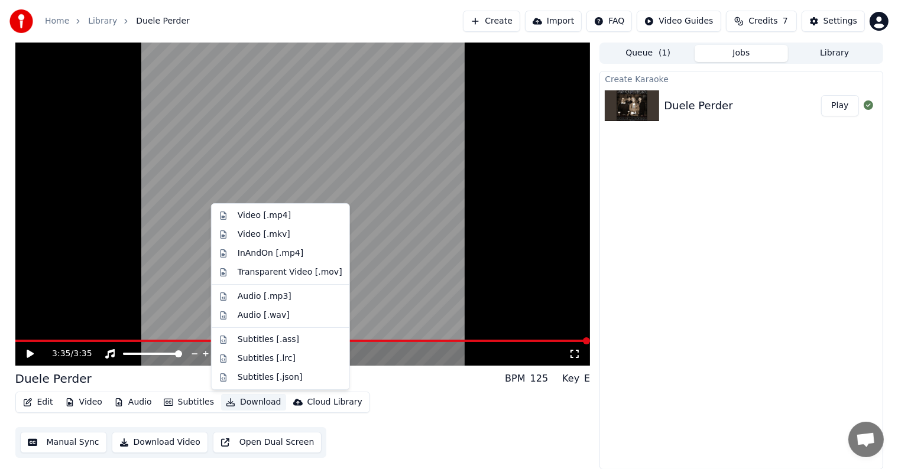
click at [252, 402] on button "Download" at bounding box center [253, 402] width 65 height 17
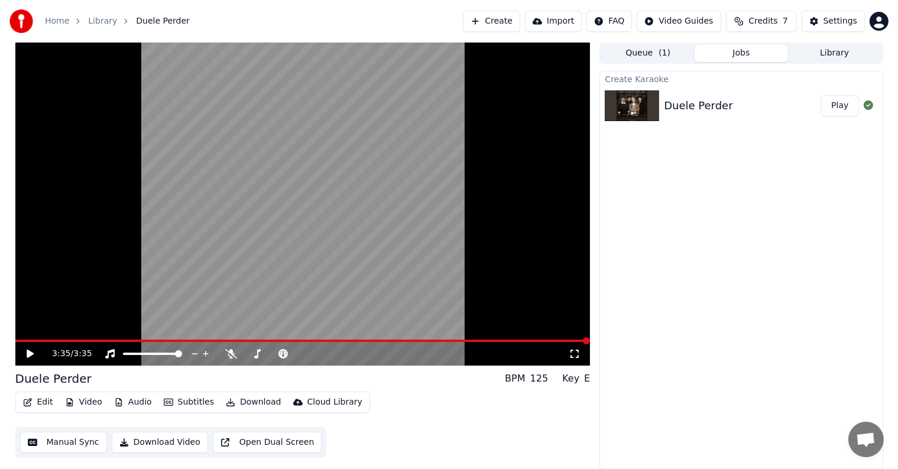
click at [430, 430] on div "Edit Video Audio Subtitles Download Cloud Library Manual Sync Download Video Op…" at bounding box center [302, 425] width 575 height 66
click at [160, 445] on button "Download Video" at bounding box center [160, 442] width 96 height 21
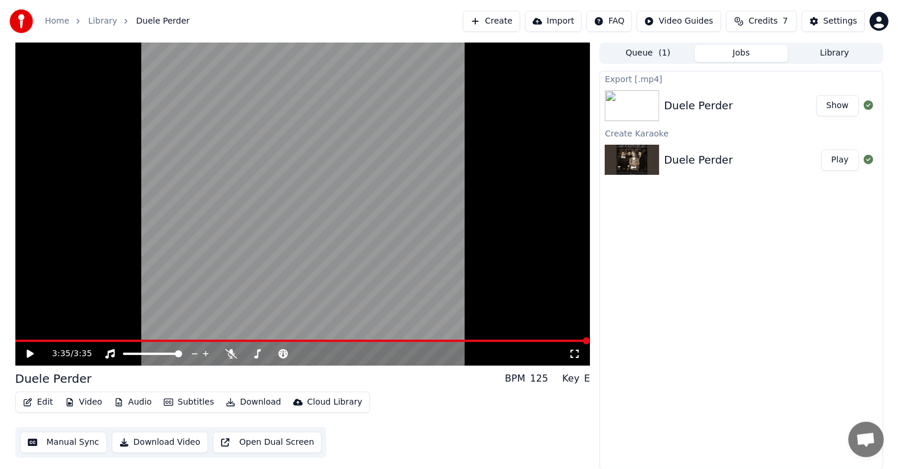
click at [843, 109] on button "Show" at bounding box center [837, 105] width 43 height 21
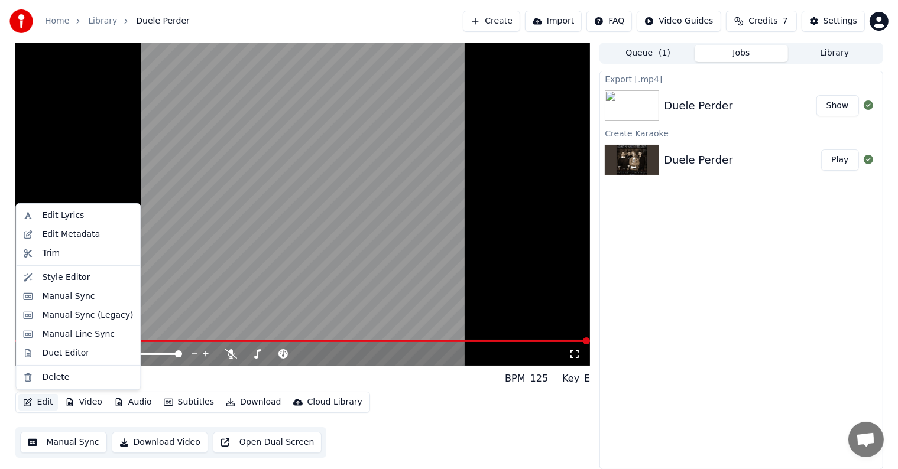
click at [38, 401] on button "Edit" at bounding box center [38, 402] width 40 height 17
click at [85, 217] on div "Edit Lyrics" at bounding box center [87, 216] width 91 height 12
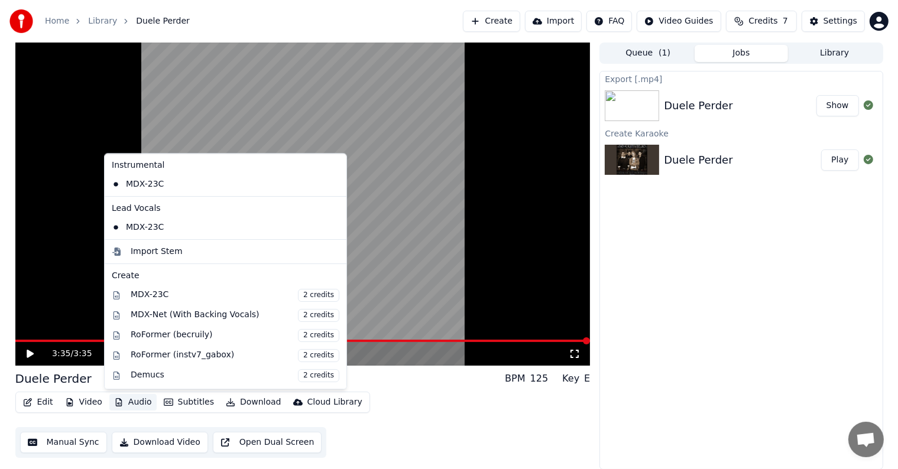
click at [125, 401] on button "Audio" at bounding box center [132, 402] width 47 height 17
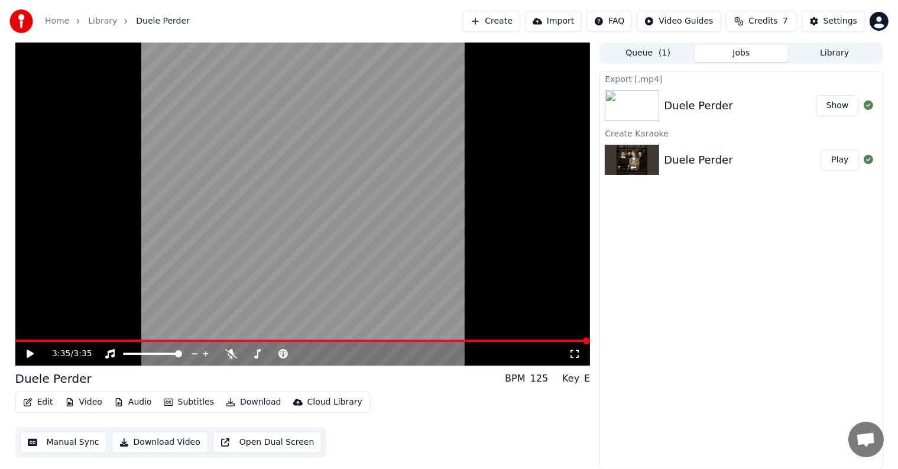
click at [663, 427] on div "Export [.mp4] Duele Perder Show Create Karaoke Duele Perder Play" at bounding box center [740, 270] width 283 height 399
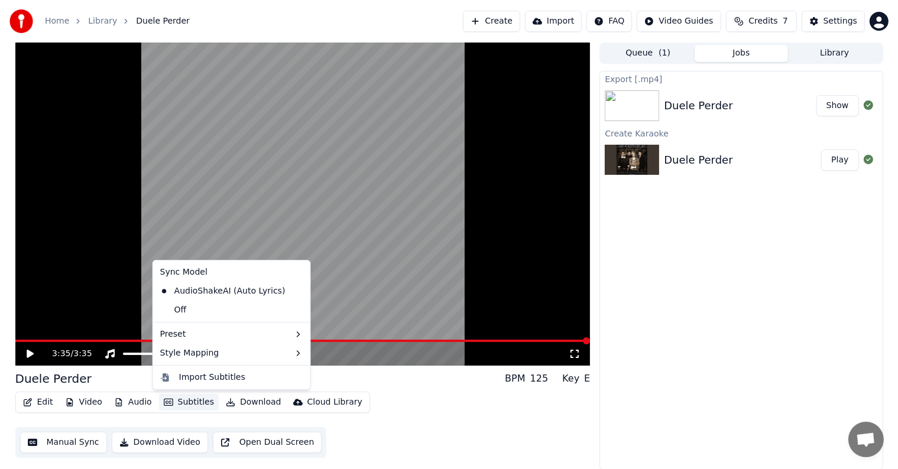
click at [176, 399] on button "Subtitles" at bounding box center [189, 402] width 60 height 17
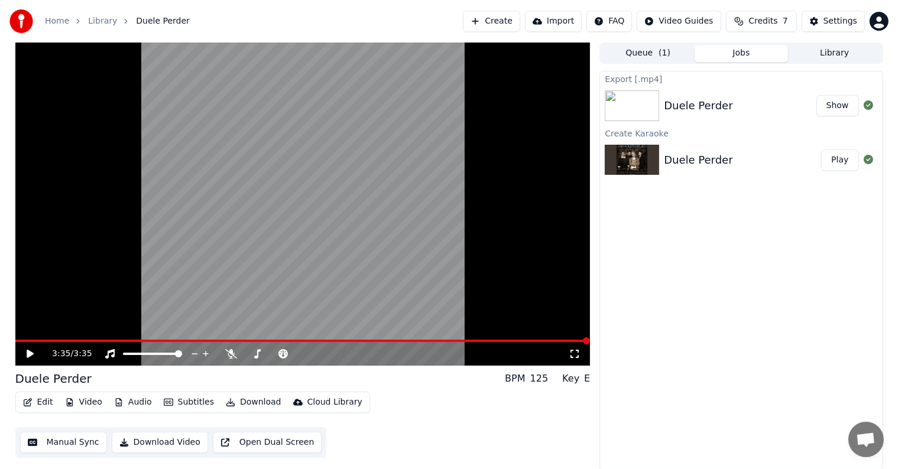
click at [719, 383] on div "Export [.mp4] Duele Perder Show Create Karaoke Duele Perder Play" at bounding box center [740, 270] width 283 height 399
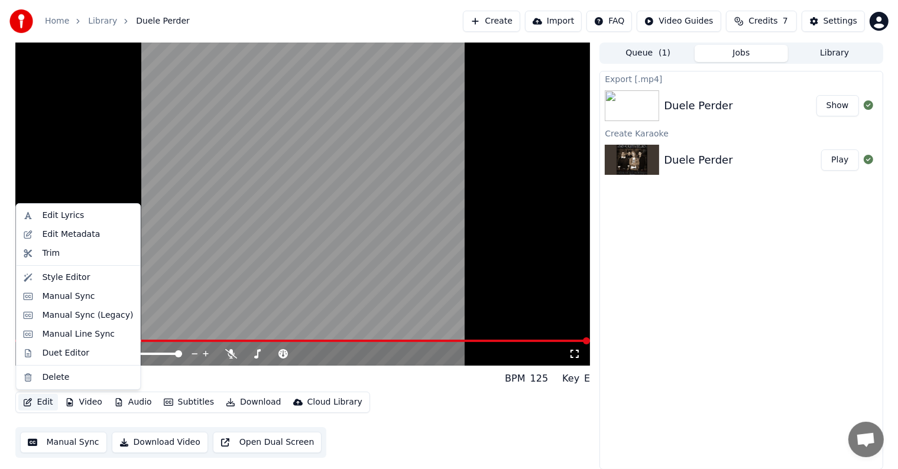
click at [44, 407] on button "Edit" at bounding box center [38, 402] width 40 height 17
click at [87, 235] on div "Edit Metadata" at bounding box center [71, 235] width 58 height 12
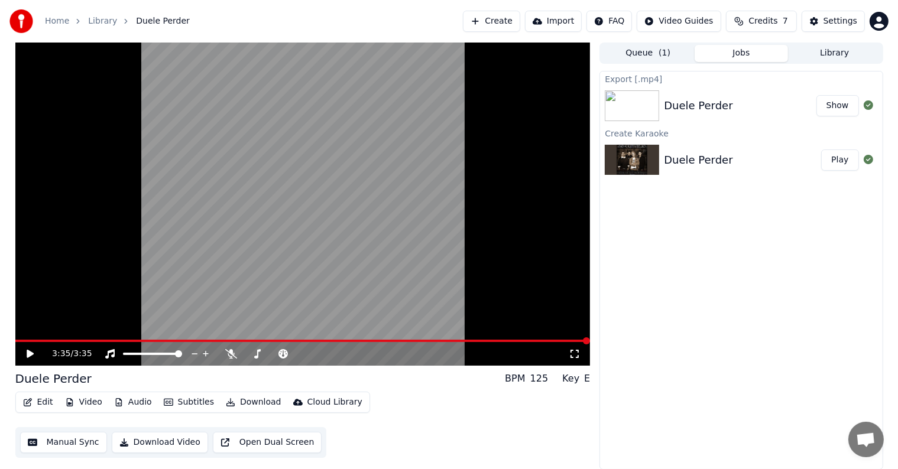
click at [40, 407] on button "Edit" at bounding box center [38, 402] width 40 height 17
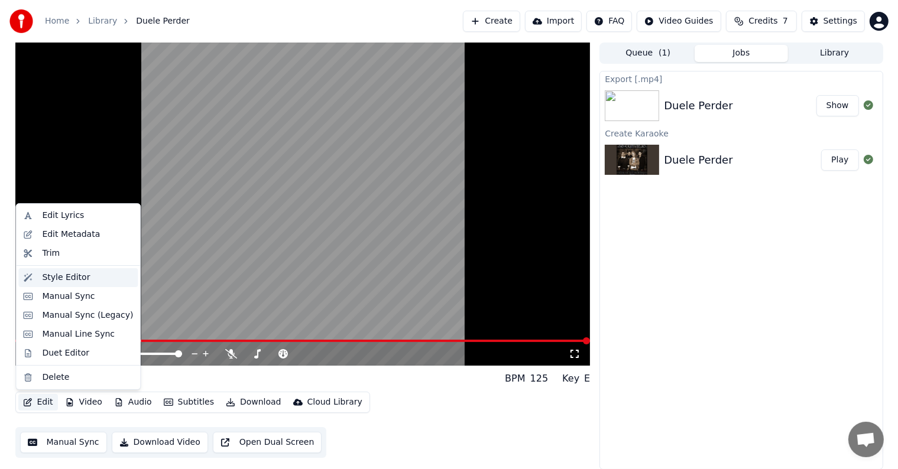
click at [77, 281] on div "Style Editor" at bounding box center [66, 278] width 48 height 12
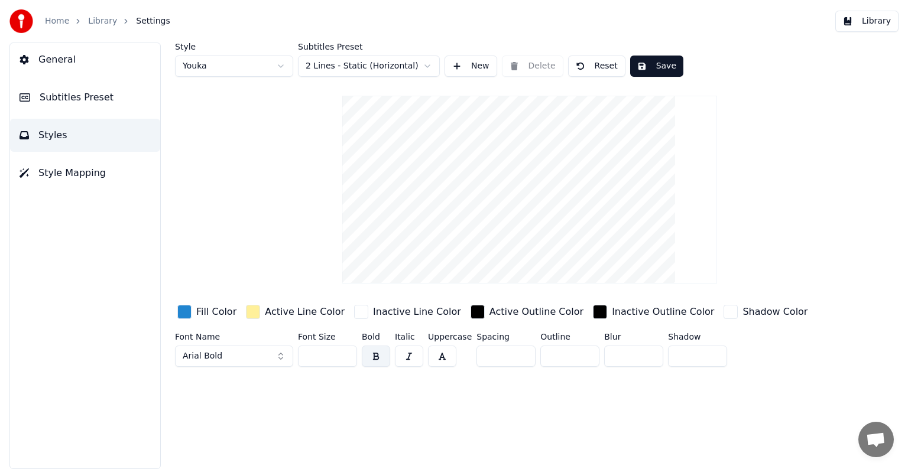
click at [109, 64] on button "General" at bounding box center [85, 59] width 150 height 33
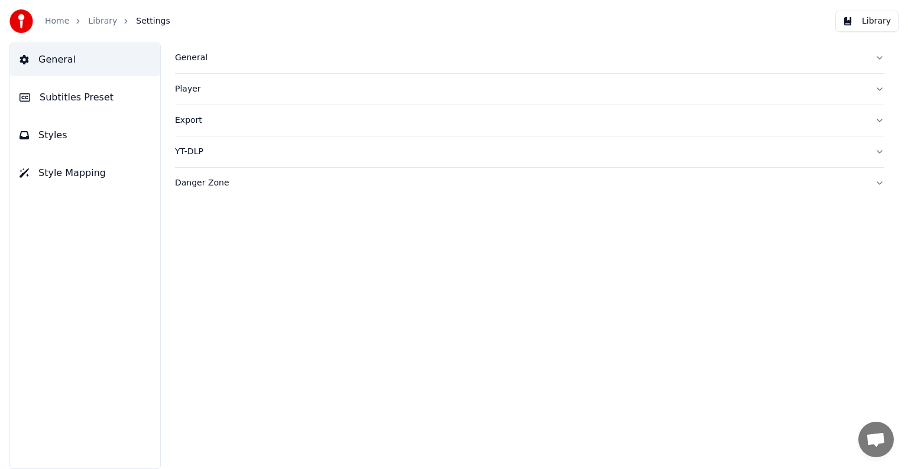
click at [112, 96] on button "Subtitles Preset" at bounding box center [85, 97] width 150 height 33
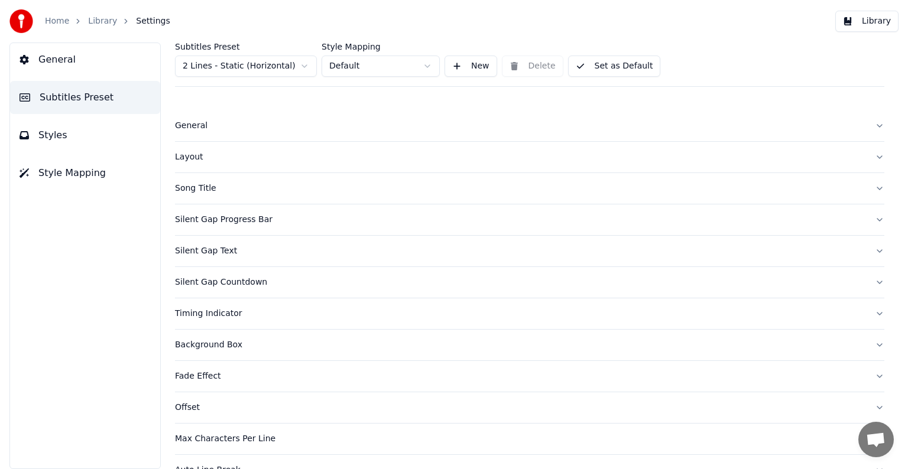
click at [105, 125] on button "Styles" at bounding box center [85, 135] width 150 height 33
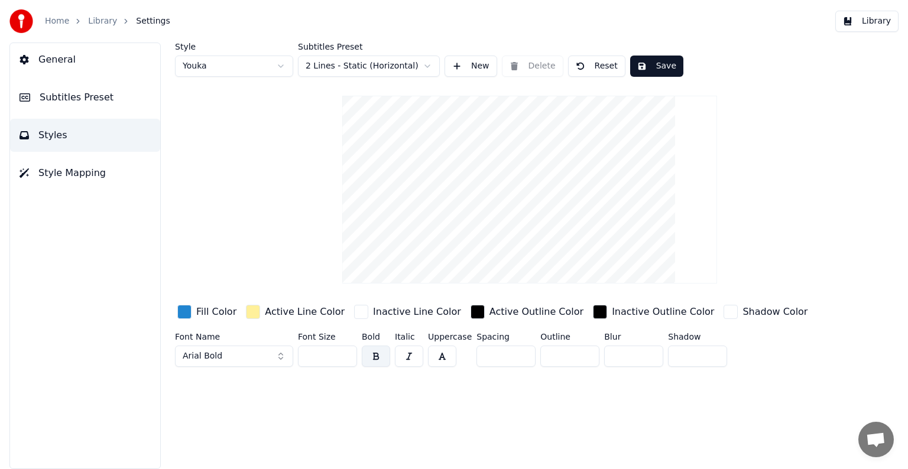
click at [104, 174] on button "Style Mapping" at bounding box center [85, 173] width 150 height 33
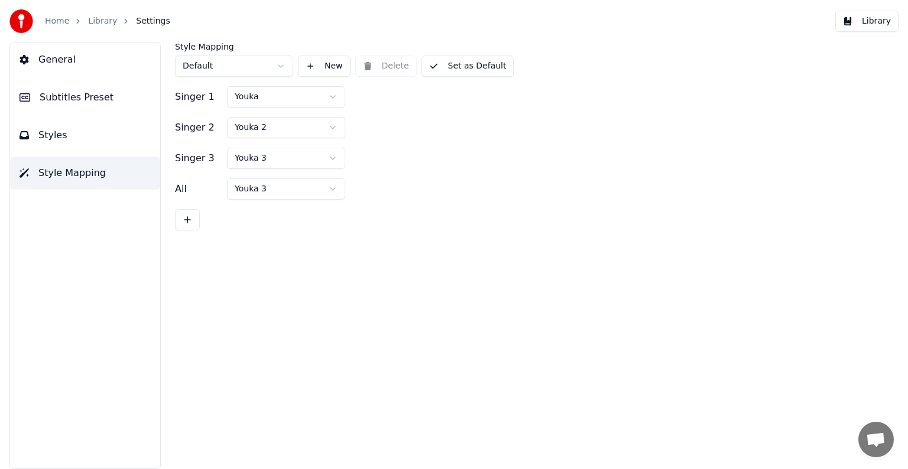
click at [98, 24] on link "Library" at bounding box center [102, 21] width 29 height 12
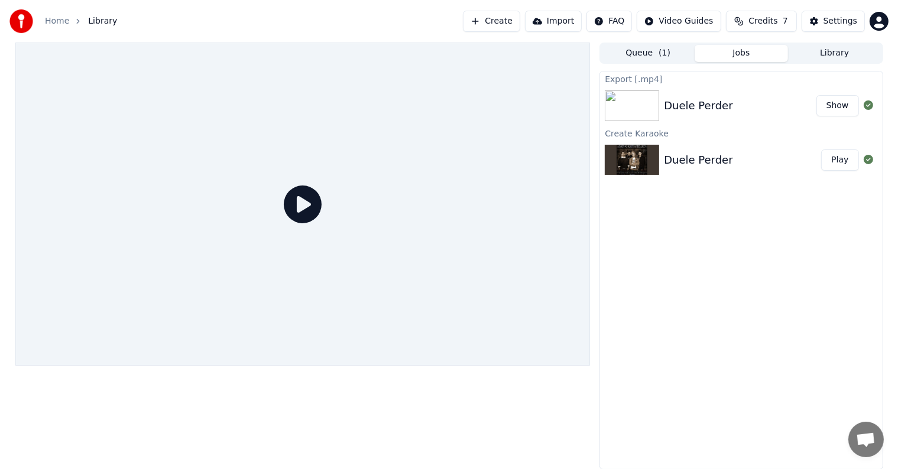
click at [839, 164] on button "Play" at bounding box center [839, 160] width 37 height 21
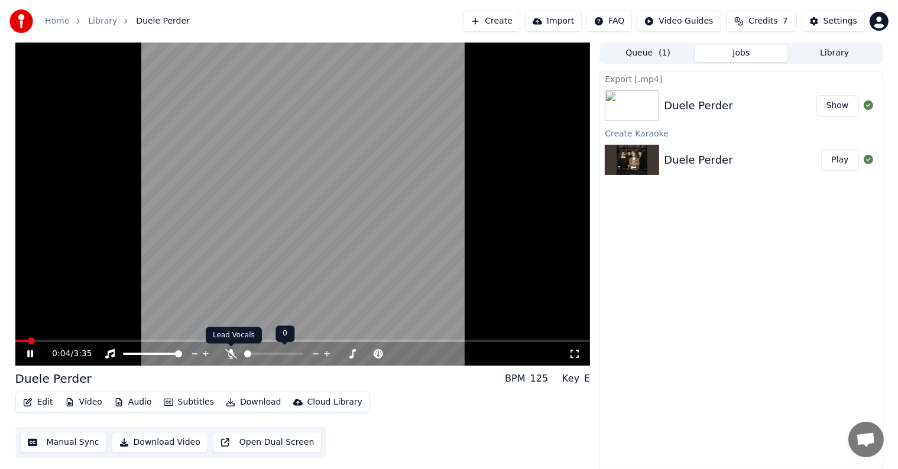
click at [230, 352] on icon at bounding box center [231, 353] width 12 height 9
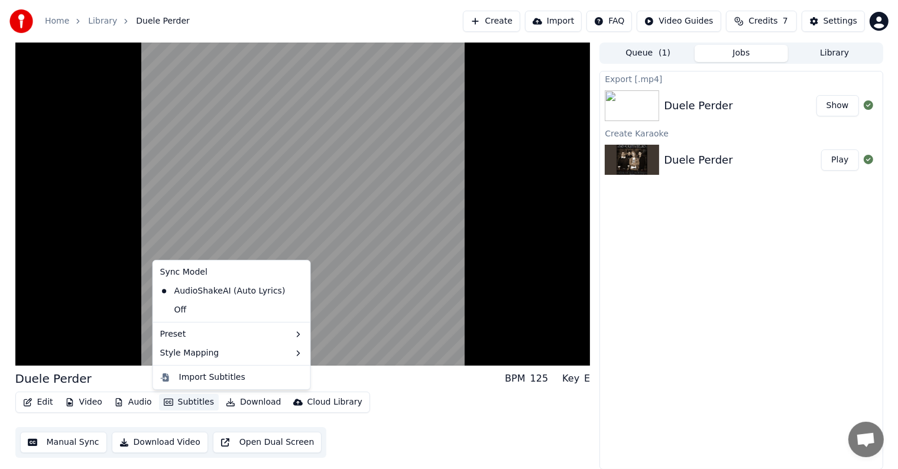
click at [184, 405] on button "Subtitles" at bounding box center [189, 402] width 60 height 17
click at [293, 357] on icon at bounding box center [297, 353] width 9 height 9
click at [293, 351] on icon at bounding box center [297, 353] width 9 height 9
click at [324, 355] on div "Default" at bounding box center [332, 356] width 70 height 19
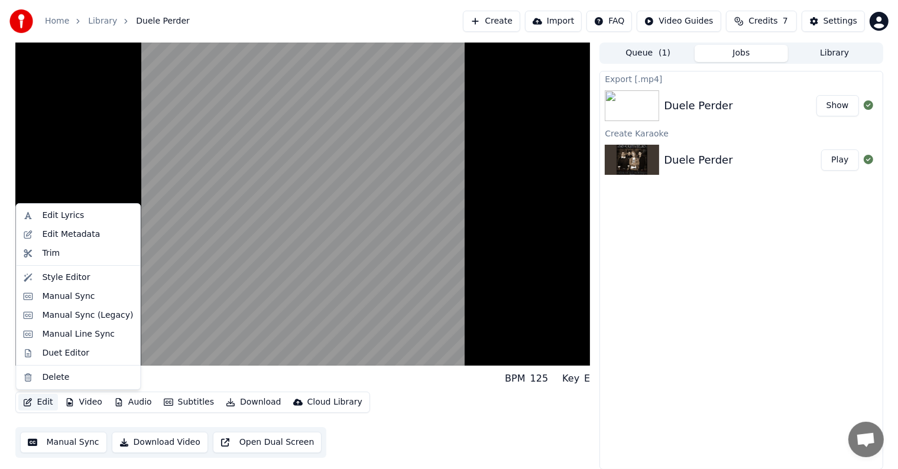
click at [45, 404] on button "Edit" at bounding box center [38, 402] width 40 height 17
click at [95, 233] on div "Edit Metadata" at bounding box center [87, 235] width 91 height 12
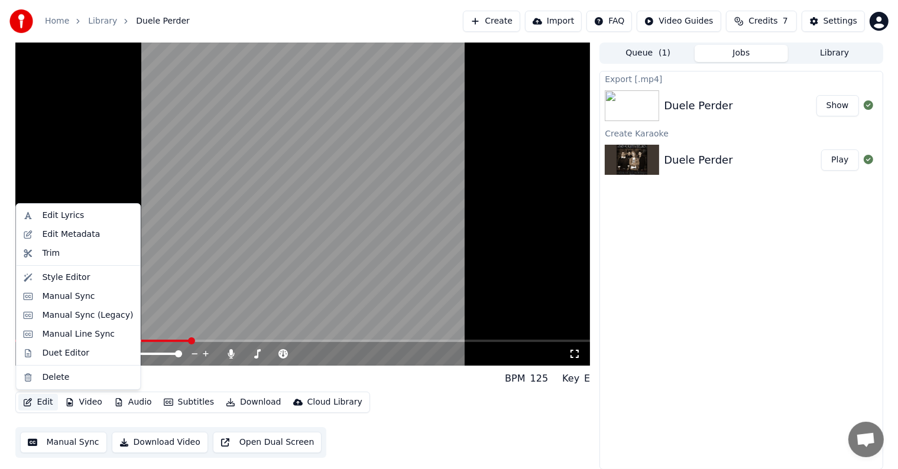
click at [39, 404] on button "Edit" at bounding box center [38, 402] width 40 height 17
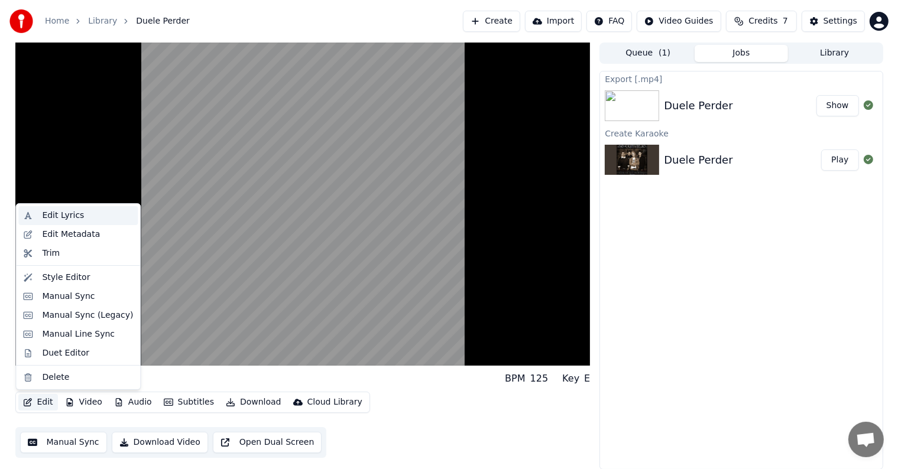
click at [83, 215] on div "Edit Lyrics" at bounding box center [87, 216] width 91 height 12
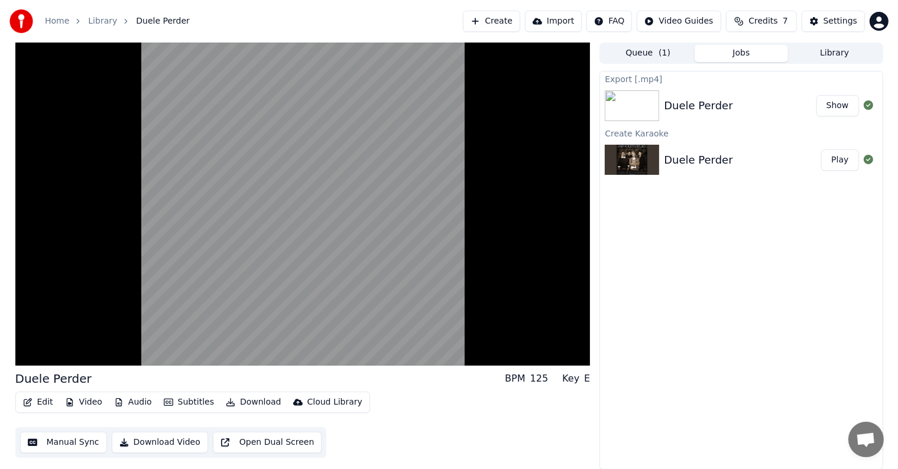
click at [83, 443] on button "Manual Sync" at bounding box center [63, 442] width 87 height 21
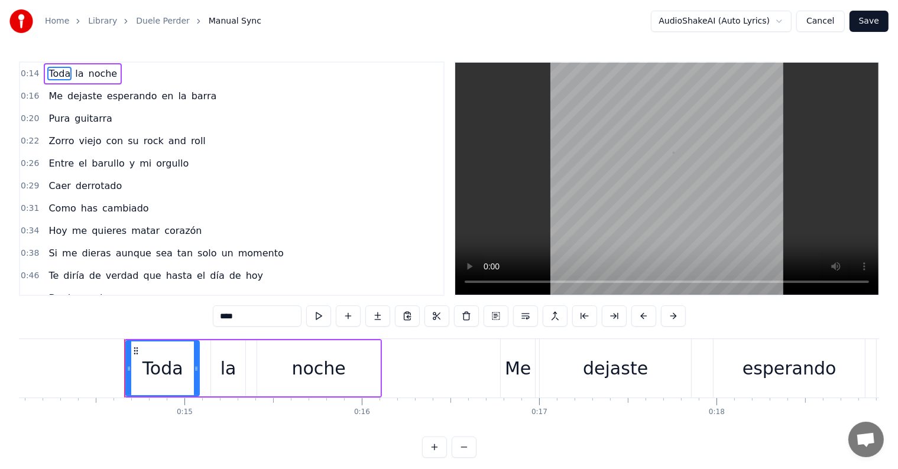
scroll to position [0, 2540]
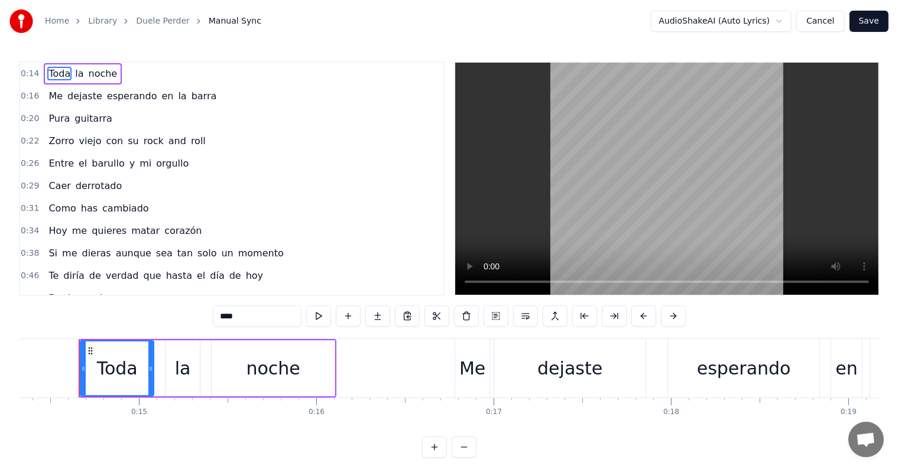
click at [570, 201] on video at bounding box center [666, 179] width 423 height 232
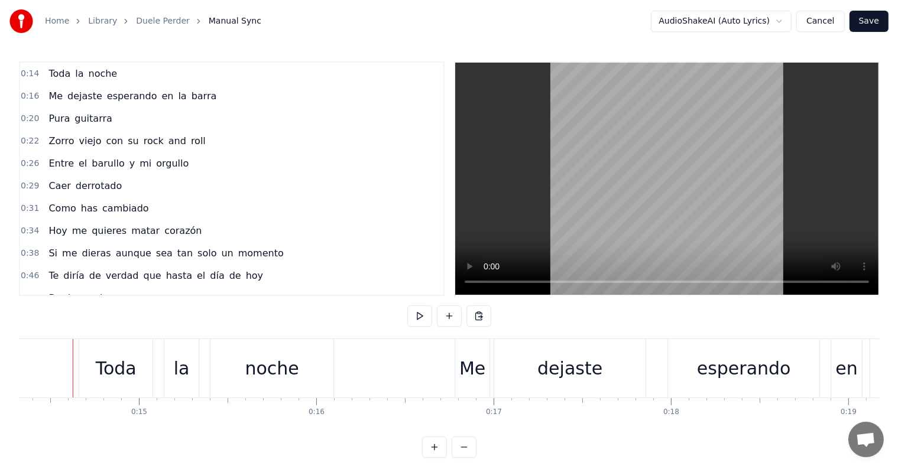
scroll to position [0, 2534]
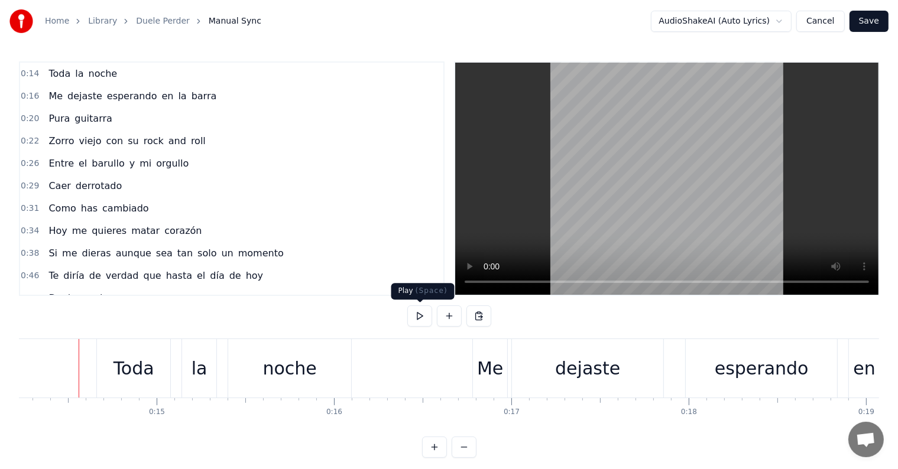
click at [422, 319] on button at bounding box center [419, 316] width 25 height 21
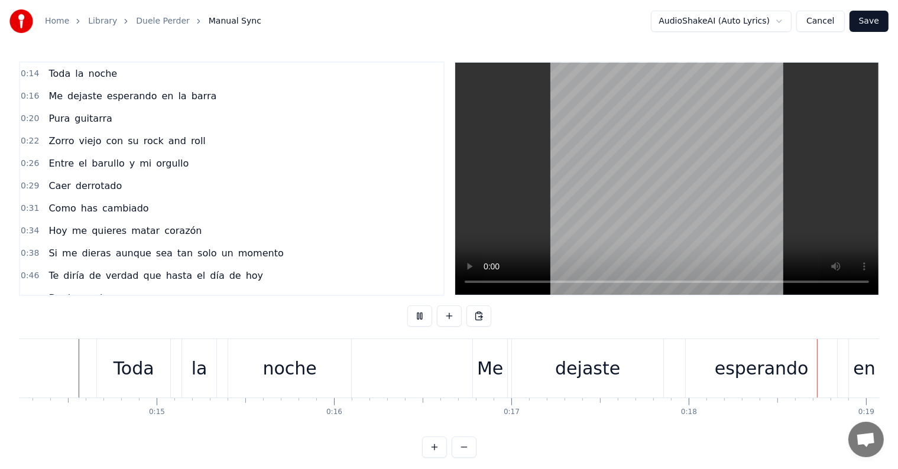
click at [422, 319] on button at bounding box center [419, 316] width 25 height 21
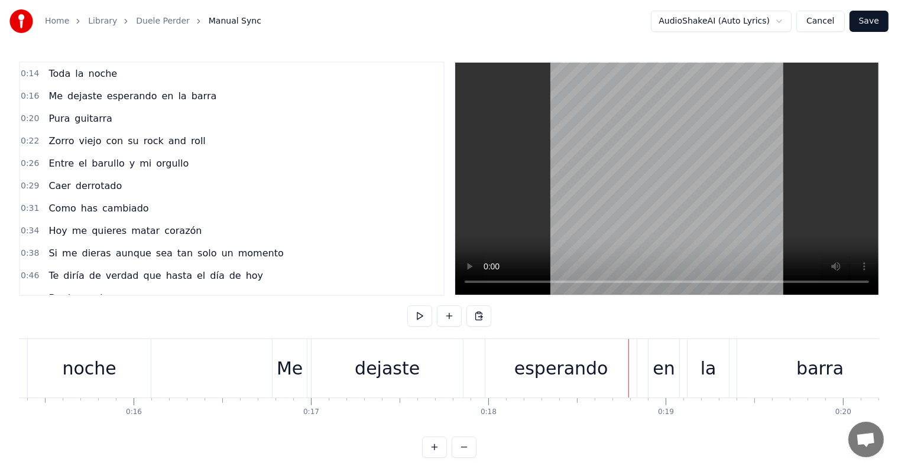
scroll to position [0, 2705]
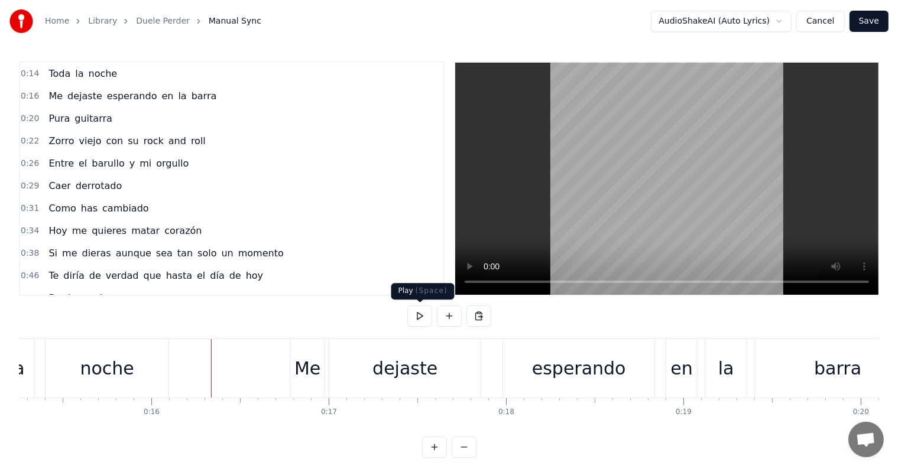
click at [419, 321] on button at bounding box center [419, 316] width 25 height 21
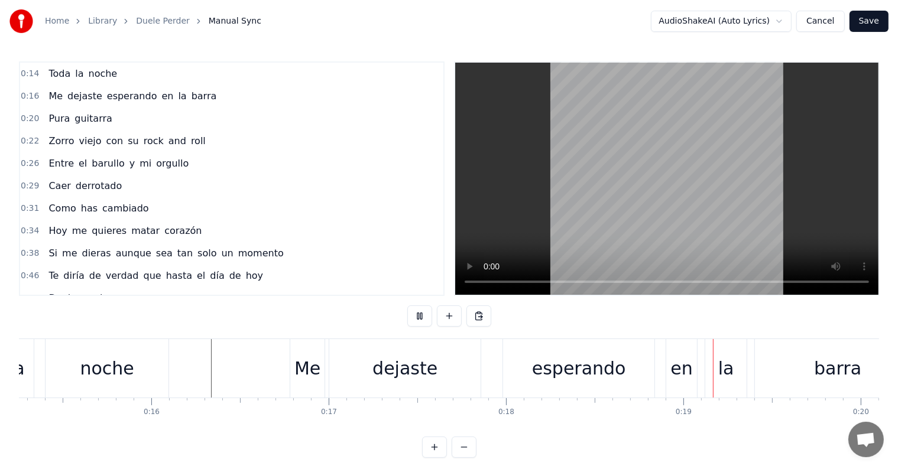
click at [419, 321] on button at bounding box center [419, 316] width 25 height 21
drag, startPoint x: 546, startPoint y: 377, endPoint x: 542, endPoint y: 369, distance: 8.5
click at [542, 369] on div "esperando" at bounding box center [579, 368] width 94 height 27
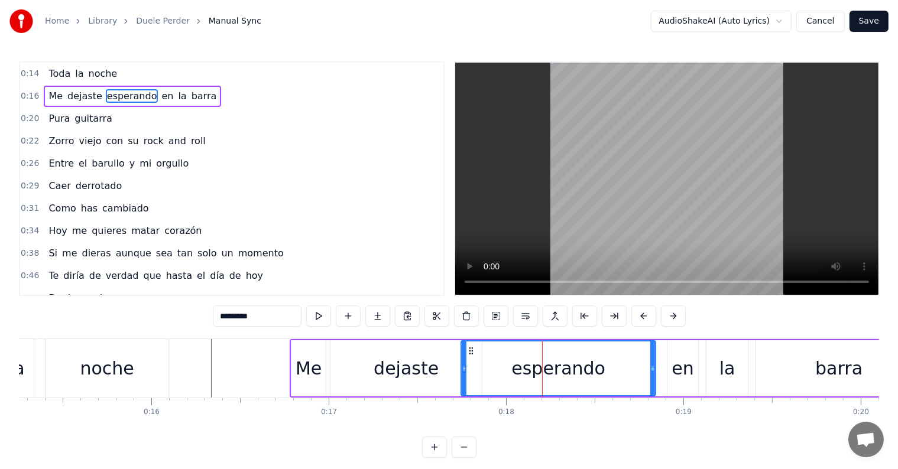
drag, startPoint x: 507, startPoint y: 369, endPoint x: 464, endPoint y: 372, distance: 43.2
click at [464, 372] on icon at bounding box center [464, 368] width 5 height 9
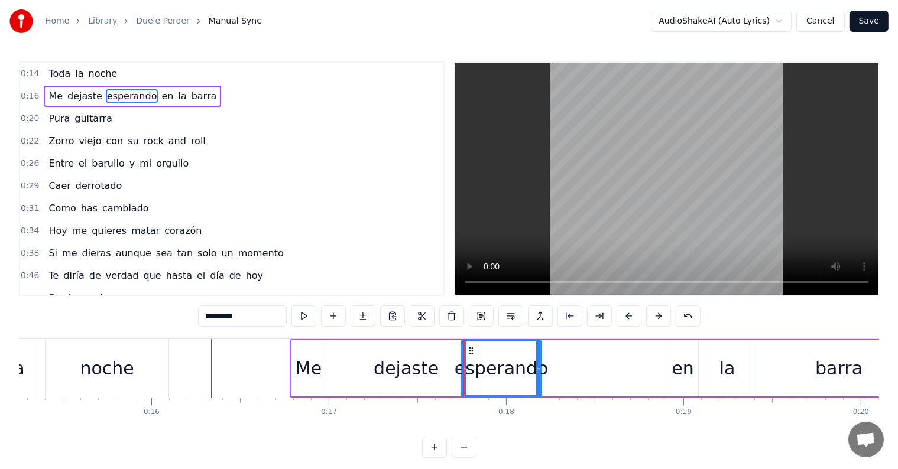
drag, startPoint x: 651, startPoint y: 368, endPoint x: 537, endPoint y: 384, distance: 115.2
click at [537, 384] on div at bounding box center [538, 369] width 5 height 54
drag, startPoint x: 461, startPoint y: 372, endPoint x: 448, endPoint y: 370, distance: 13.7
click at [448, 370] on icon at bounding box center [450, 368] width 5 height 9
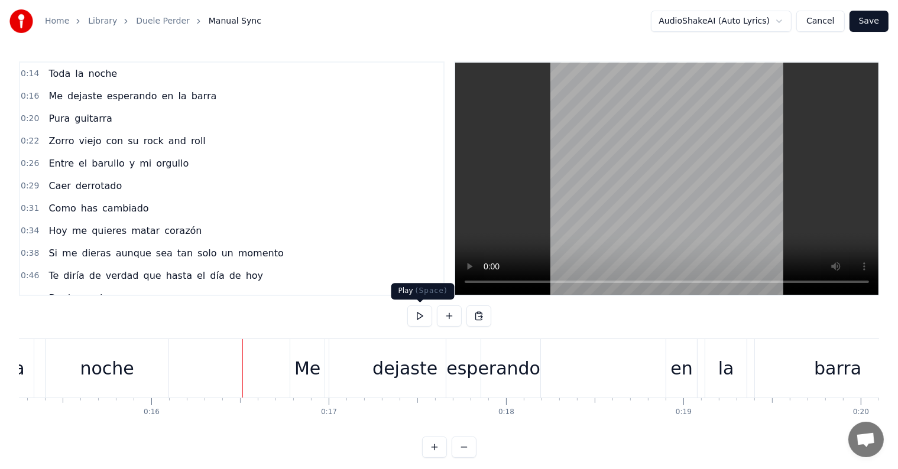
click at [419, 317] on button at bounding box center [419, 316] width 25 height 21
click at [537, 367] on div "esperando" at bounding box center [493, 368] width 94 height 59
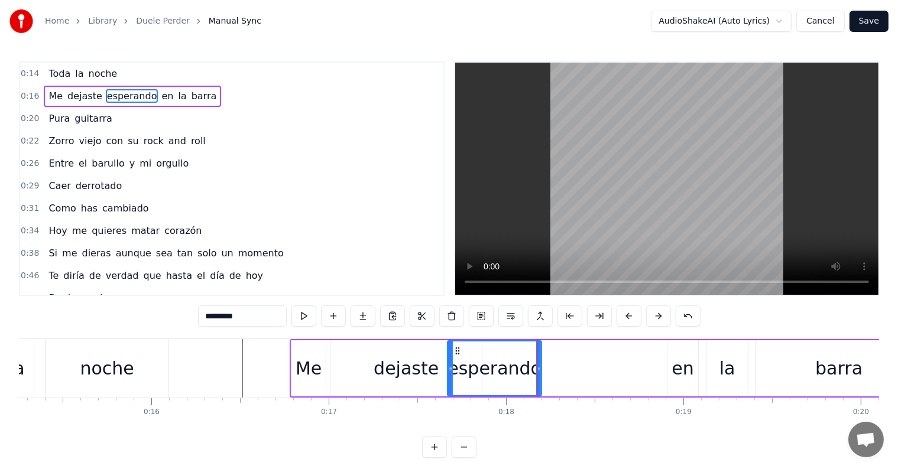
click at [537, 369] on div at bounding box center [537, 368] width 1 height 59
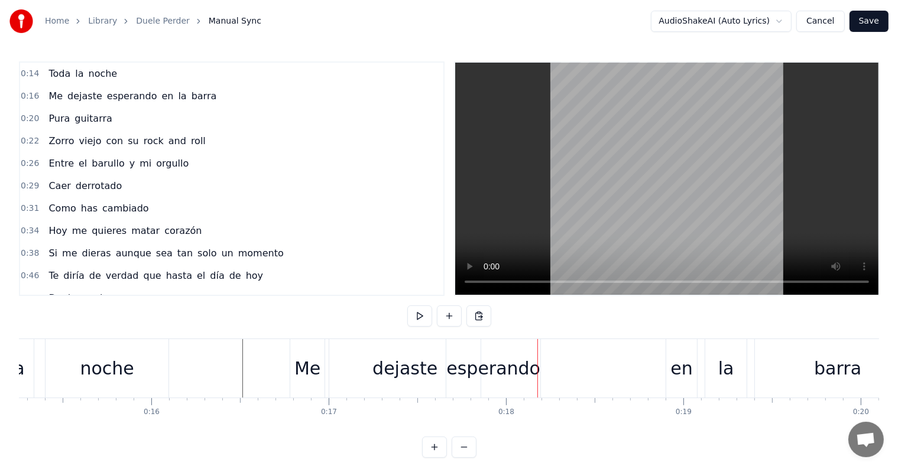
click at [537, 369] on div at bounding box center [537, 368] width 1 height 59
drag, startPoint x: 539, startPoint y: 387, endPoint x: 578, endPoint y: 388, distance: 39.0
click at [578, 388] on div "Me dejaste esperando en la barra" at bounding box center [607, 368] width 634 height 59
click at [537, 372] on div "esperando" at bounding box center [493, 368] width 94 height 59
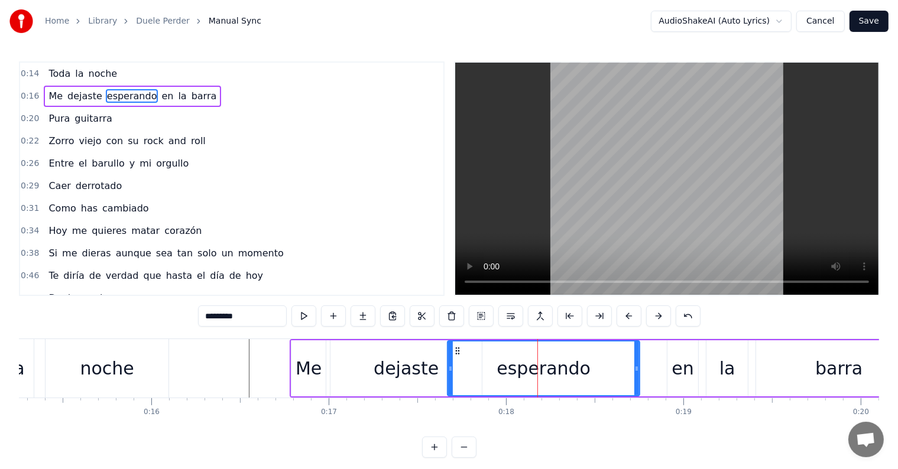
drag, startPoint x: 539, startPoint y: 366, endPoint x: 637, endPoint y: 364, distance: 98.2
click at [637, 364] on icon at bounding box center [636, 368] width 5 height 9
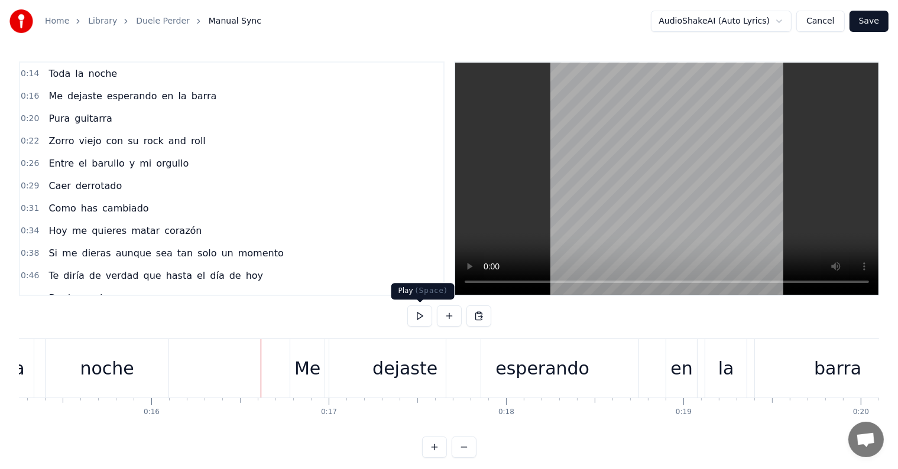
click at [421, 320] on button at bounding box center [419, 316] width 25 height 21
click at [637, 367] on div "esperando" at bounding box center [542, 368] width 192 height 59
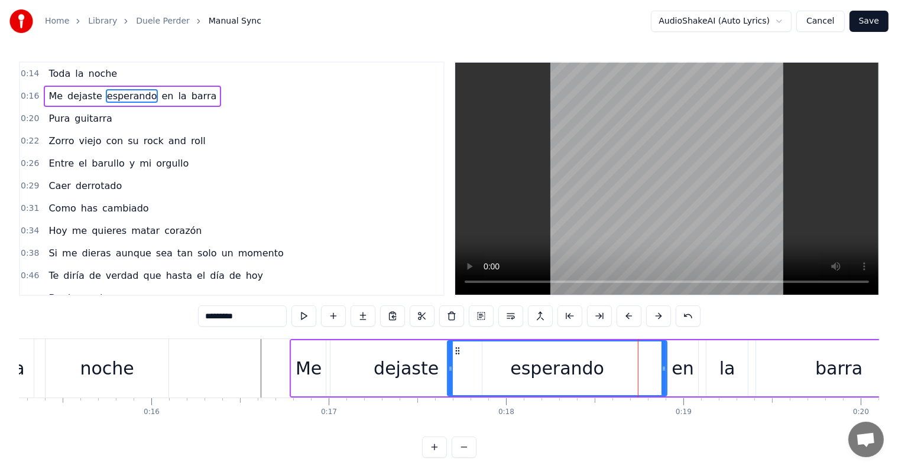
drag, startPoint x: 638, startPoint y: 365, endPoint x: 665, endPoint y: 365, distance: 27.2
click at [665, 365] on icon at bounding box center [664, 368] width 5 height 9
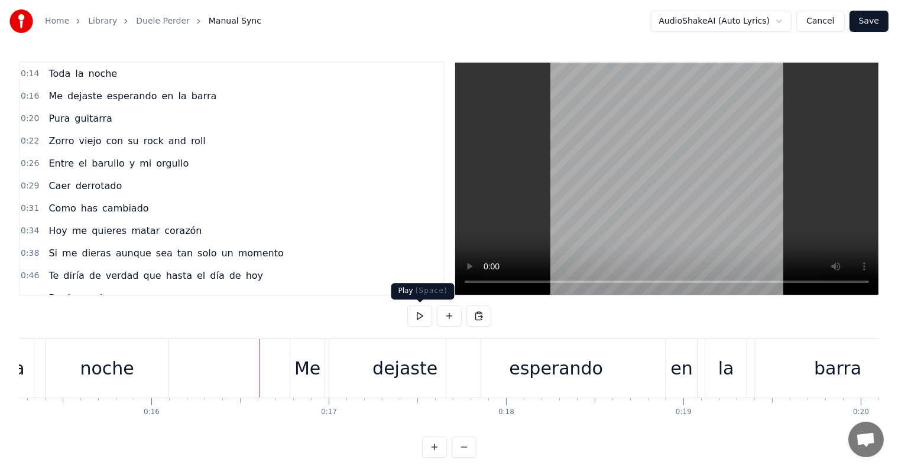
click at [421, 316] on button at bounding box center [419, 316] width 25 height 21
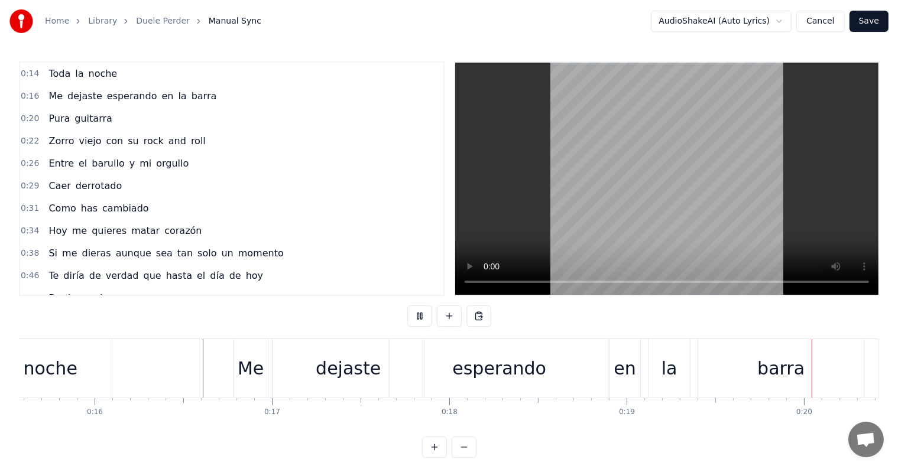
click at [421, 316] on button at bounding box center [419, 316] width 25 height 21
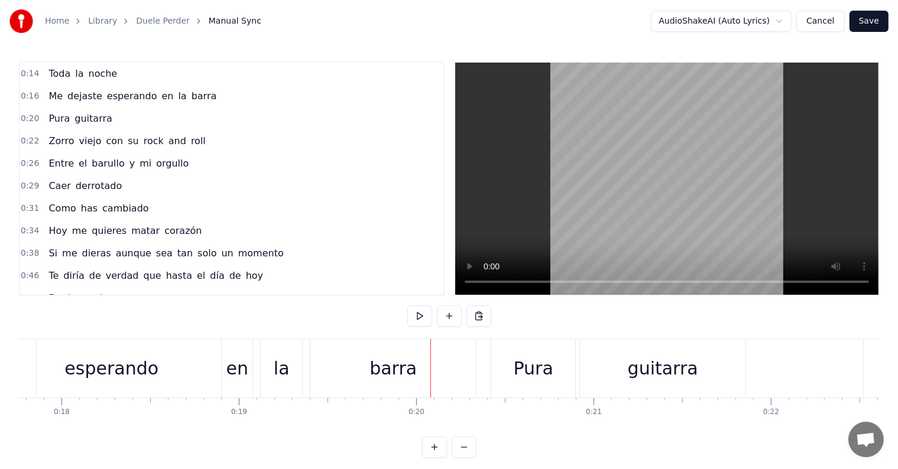
scroll to position [0, 3143]
click at [57, 369] on div "esperando" at bounding box center [117, 368] width 219 height 59
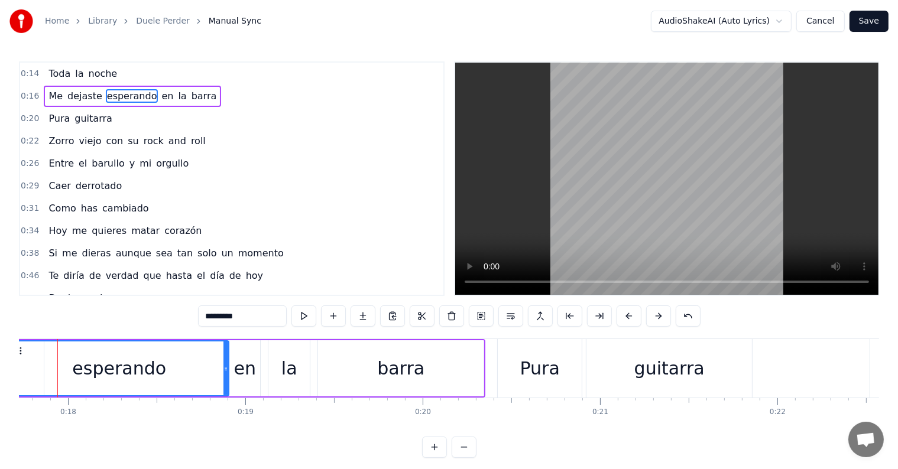
scroll to position [0, 3122]
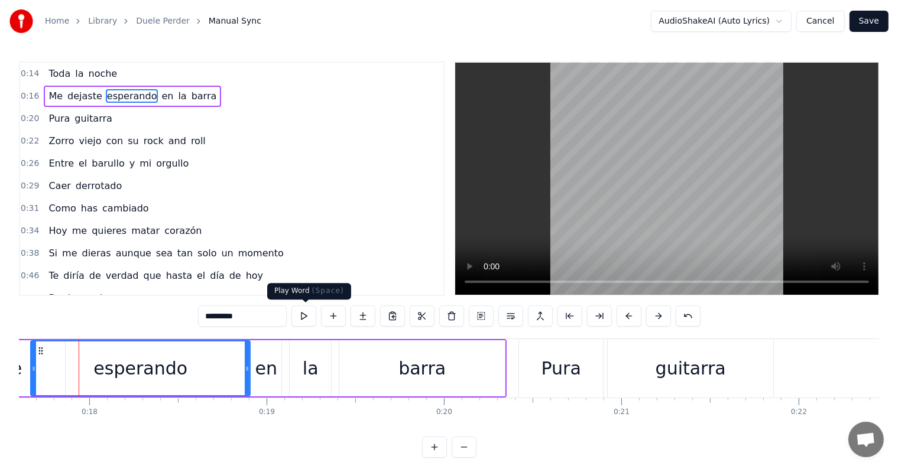
click at [301, 316] on button at bounding box center [303, 316] width 25 height 21
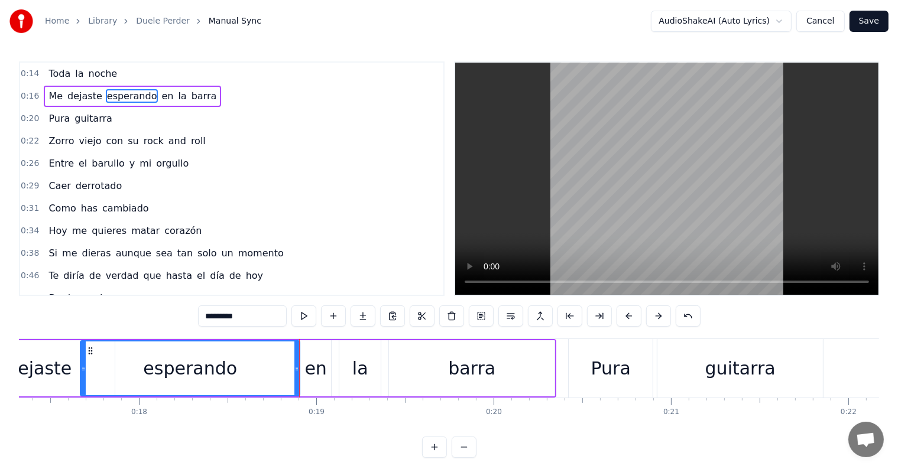
click at [301, 316] on button at bounding box center [303, 316] width 25 height 21
drag, startPoint x: 297, startPoint y: 369, endPoint x: 274, endPoint y: 368, distance: 23.1
click at [274, 368] on icon at bounding box center [273, 368] width 5 height 9
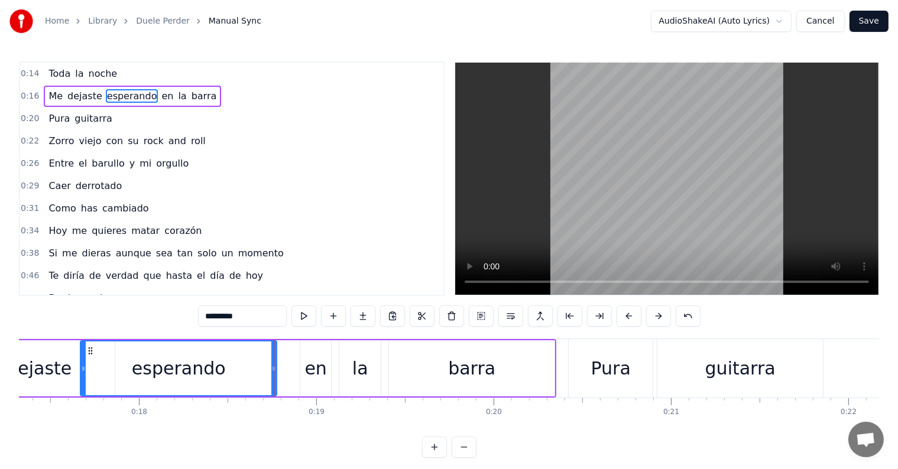
click at [303, 369] on div "en" at bounding box center [315, 369] width 31 height 56
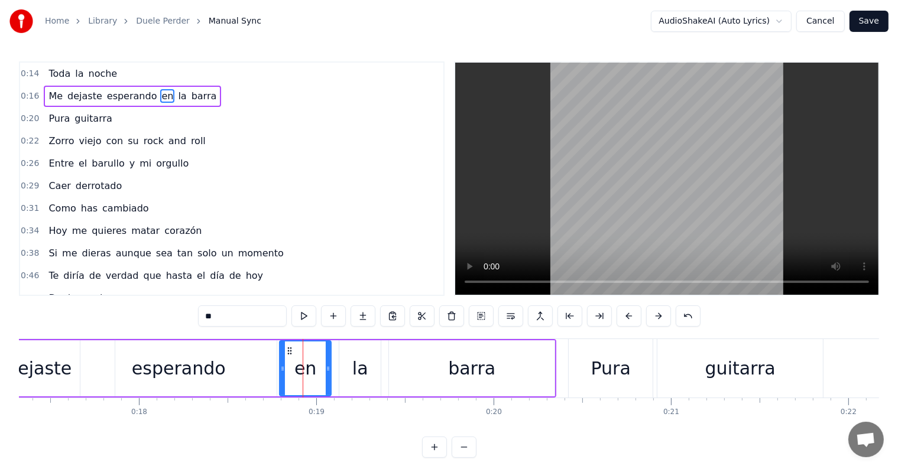
drag, startPoint x: 301, startPoint y: 369, endPoint x: 280, endPoint y: 368, distance: 20.7
click at [280, 368] on icon at bounding box center [282, 368] width 5 height 9
click at [73, 367] on div "dejaste" at bounding box center [38, 369] width 151 height 56
type input "*******"
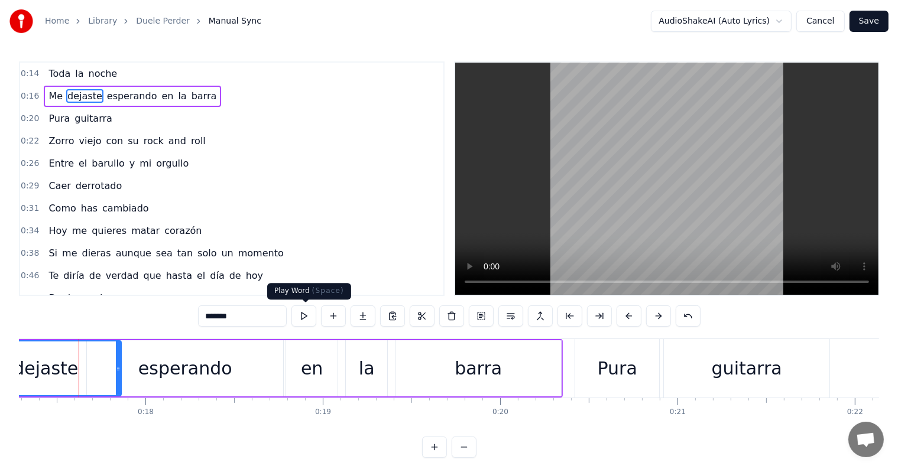
click at [307, 319] on button at bounding box center [303, 316] width 25 height 21
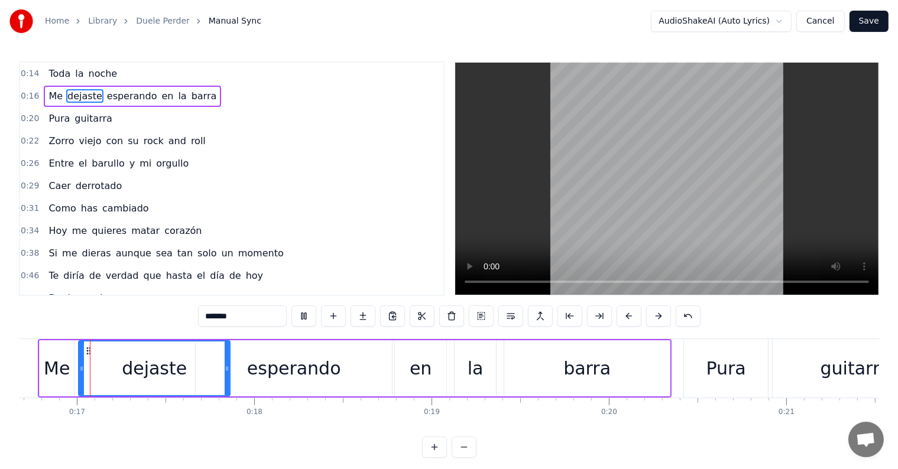
scroll to position [0, 2956]
click at [307, 319] on button at bounding box center [303, 316] width 25 height 21
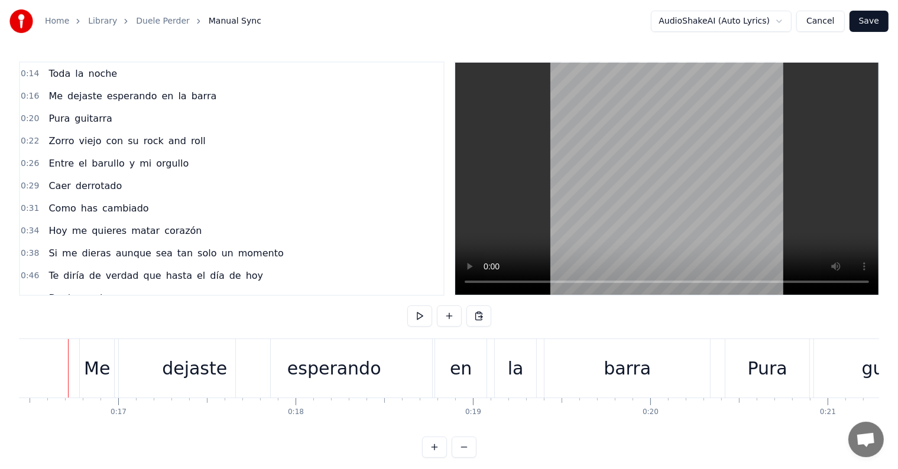
scroll to position [0, 2905]
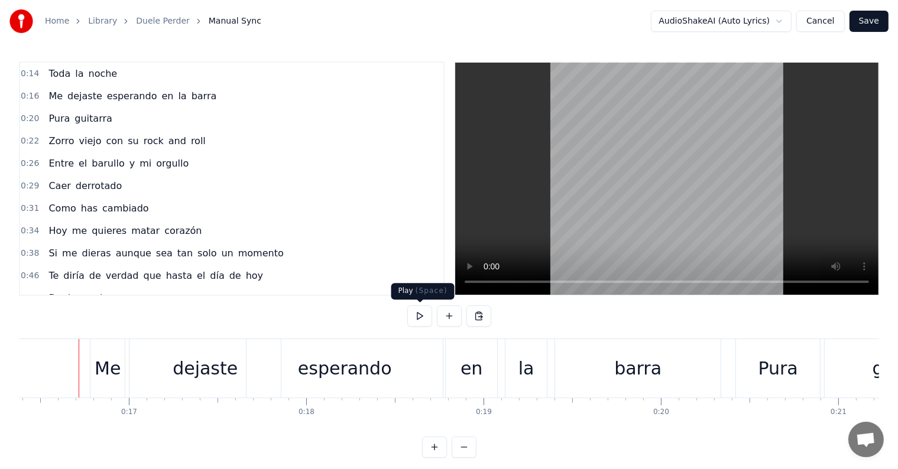
click at [423, 315] on button at bounding box center [419, 316] width 25 height 21
